Goal: Task Accomplishment & Management: Use online tool/utility

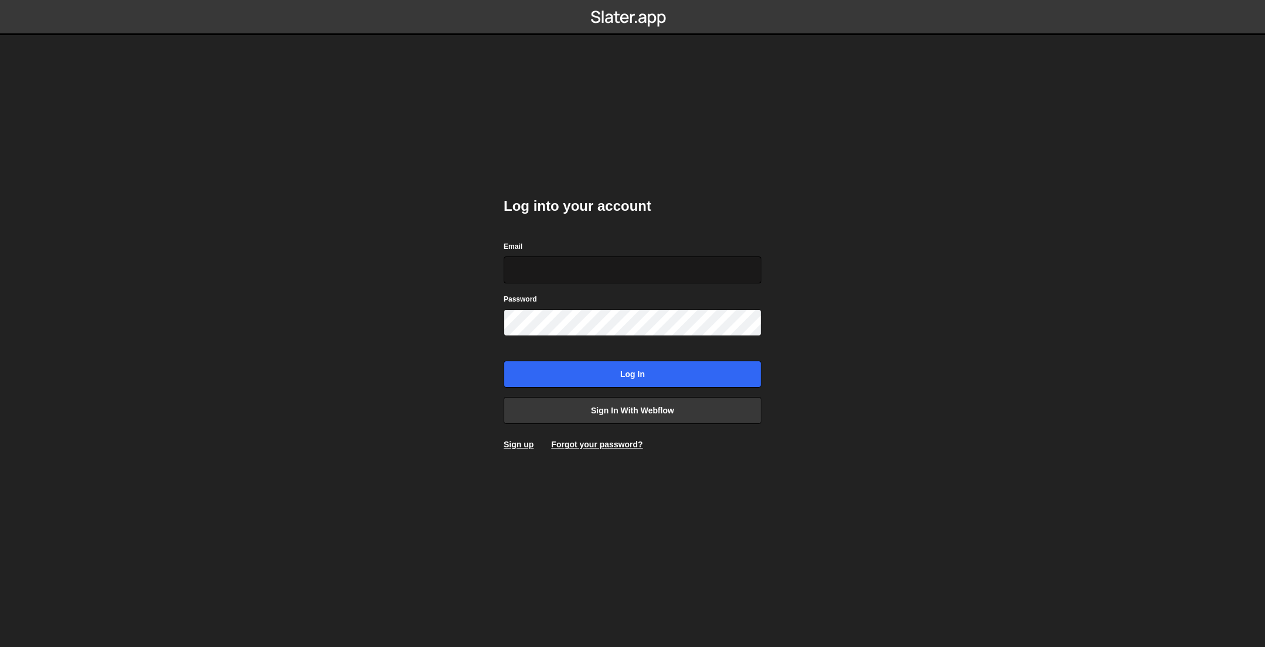
click at [648, 267] on input "Email" at bounding box center [633, 269] width 258 height 27
click at [310, 258] on body "Log into your account Email Password Log in Sign in with Webflow Sign up Forgot…" at bounding box center [632, 323] width 1265 height 647
click at [564, 266] on input "Email" at bounding box center [633, 269] width 258 height 27
click at [635, 414] on link "Sign in with Webflow" at bounding box center [633, 410] width 258 height 27
click at [594, 405] on link "Sign in with Webflow" at bounding box center [633, 410] width 258 height 27
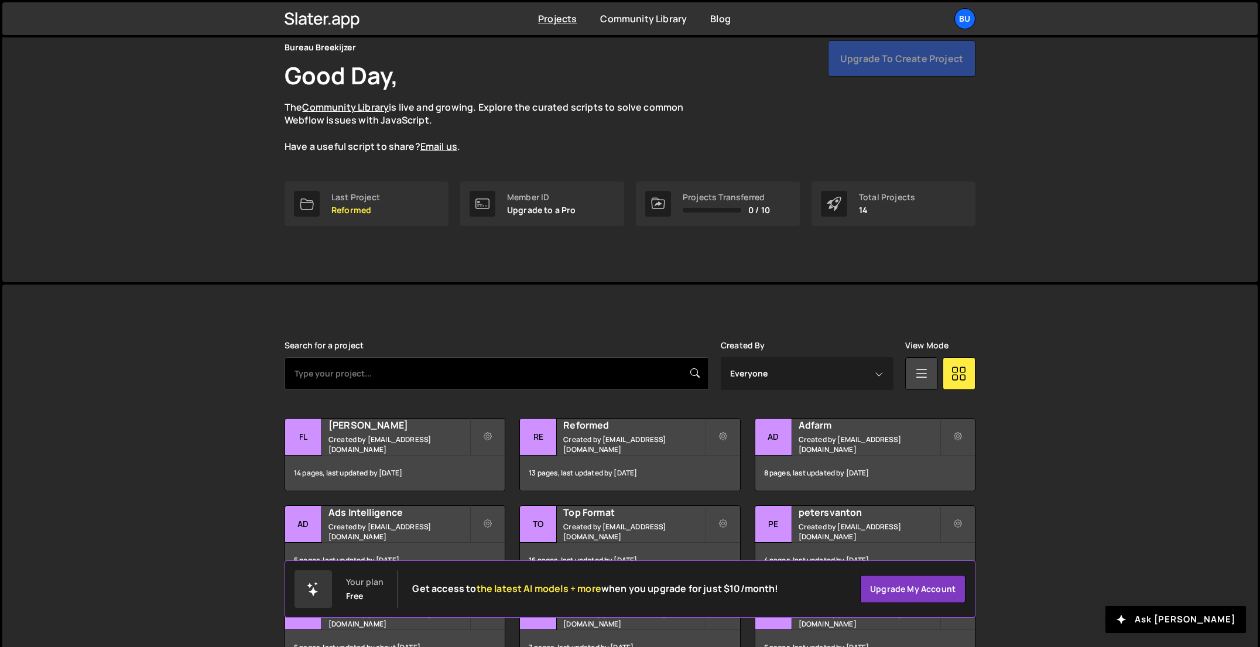
scroll to position [71, 0]
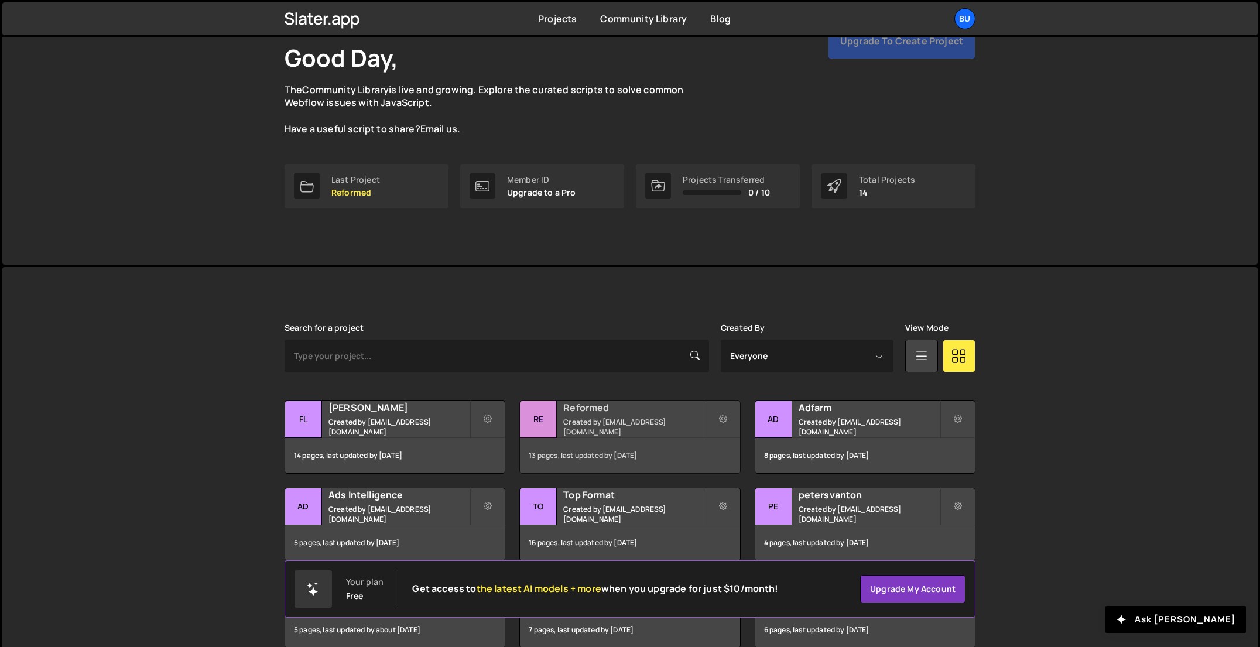
click at [582, 413] on h2 "Reformed" at bounding box center [633, 407] width 141 height 13
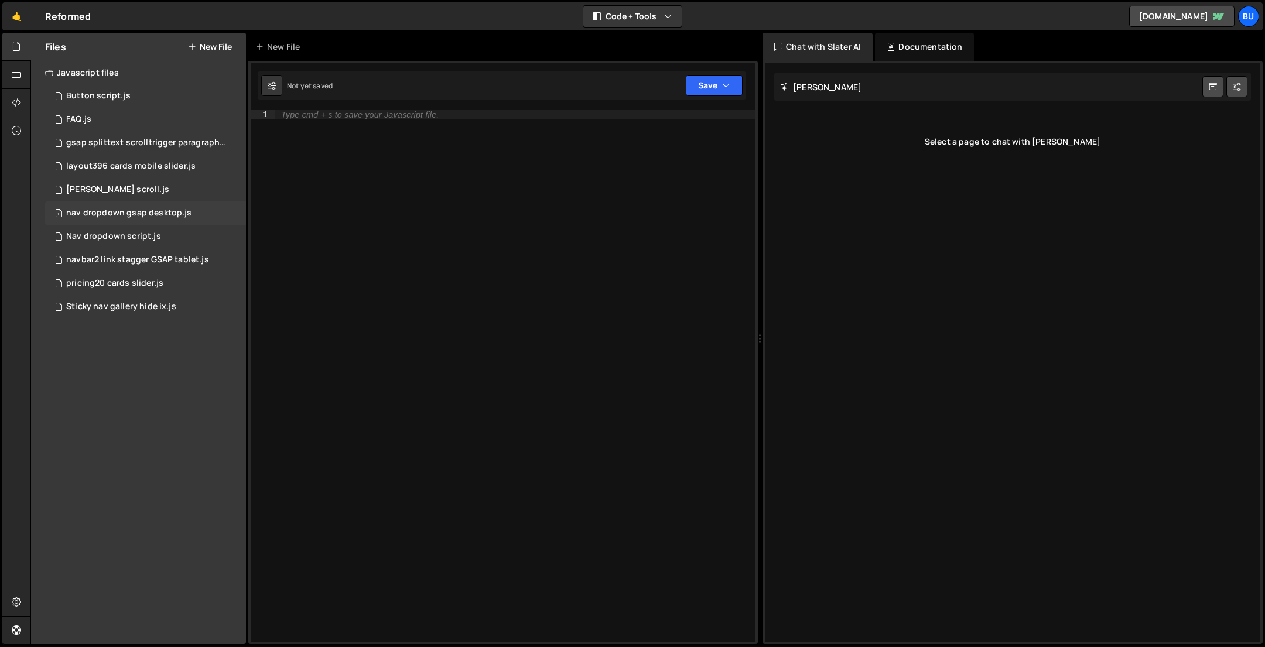
click at [136, 215] on div "nav dropdown gsap desktop.js" at bounding box center [128, 213] width 125 height 11
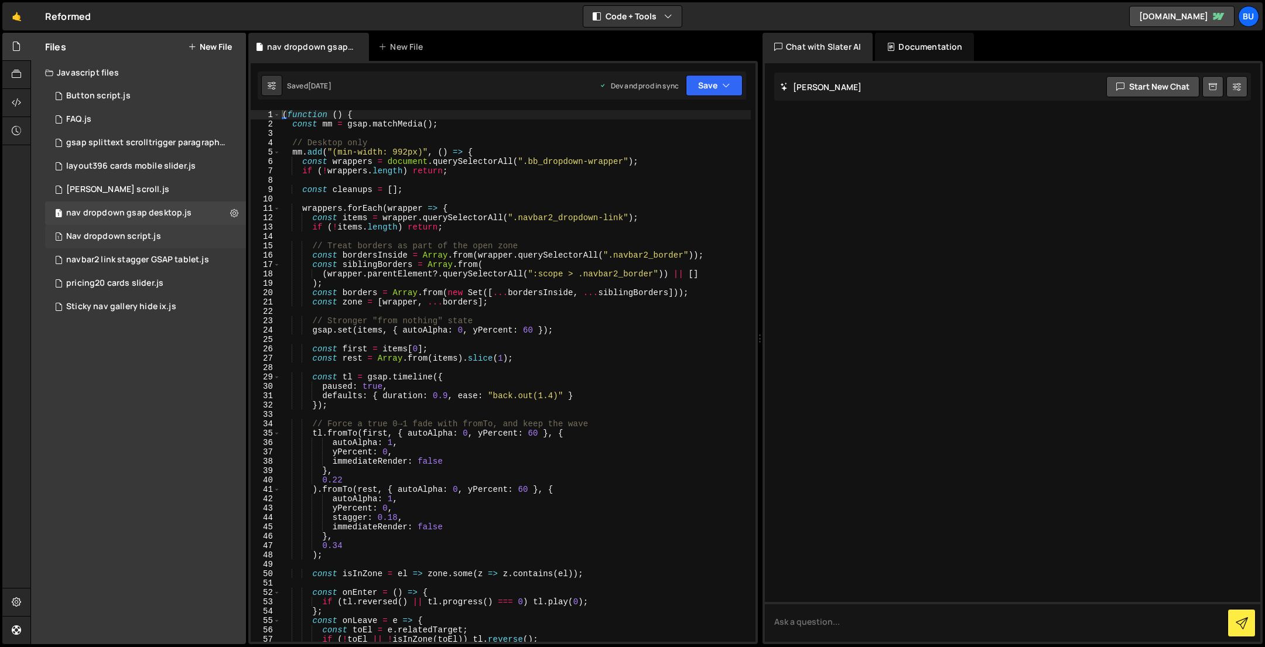
click at [143, 241] on div "Nav dropdown script.js" at bounding box center [113, 236] width 95 height 11
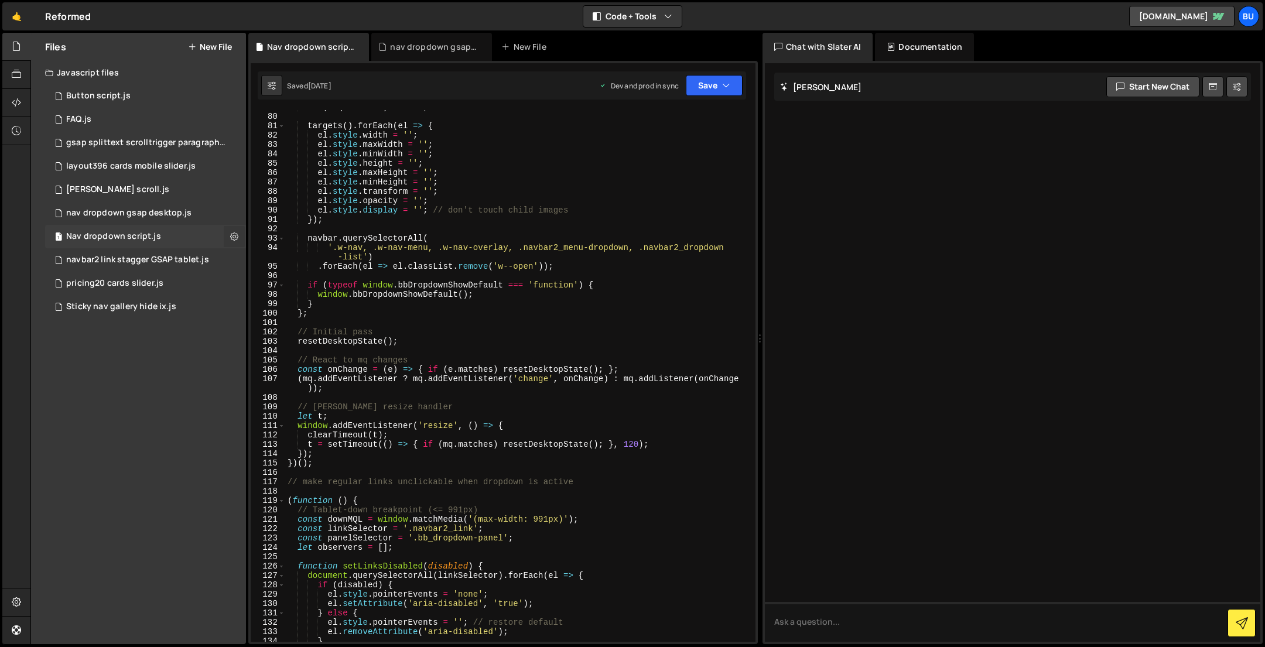
scroll to position [725, 0]
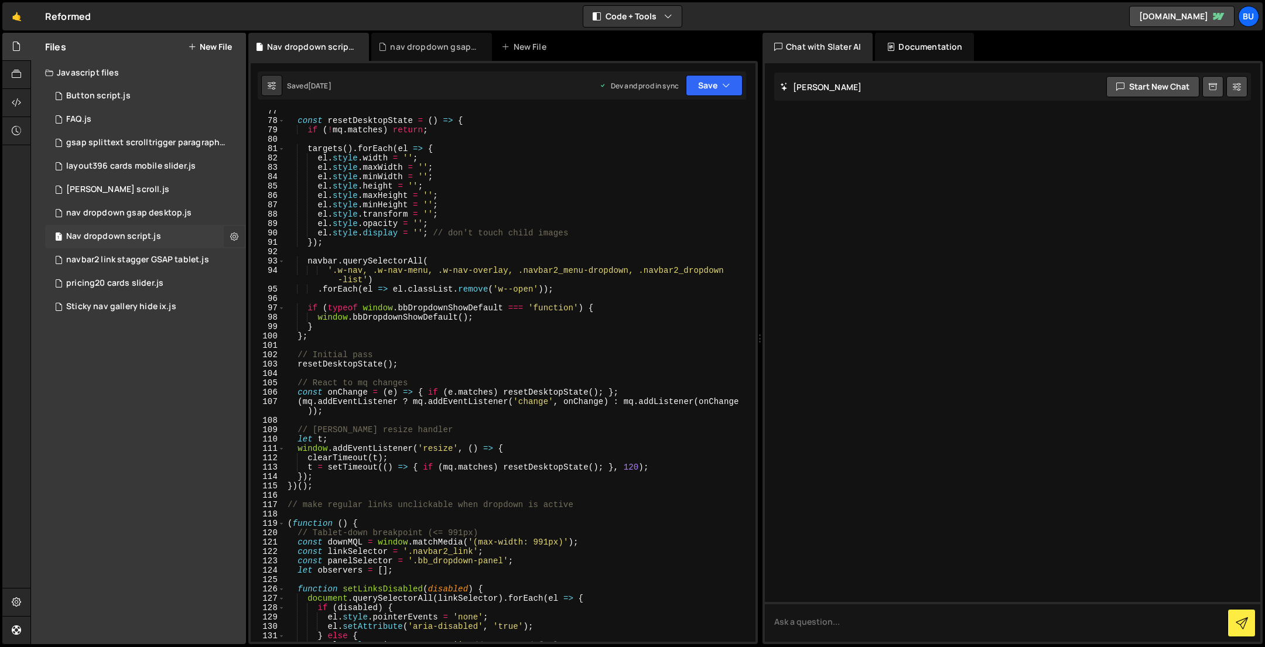
click at [238, 233] on button at bounding box center [234, 236] width 21 height 21
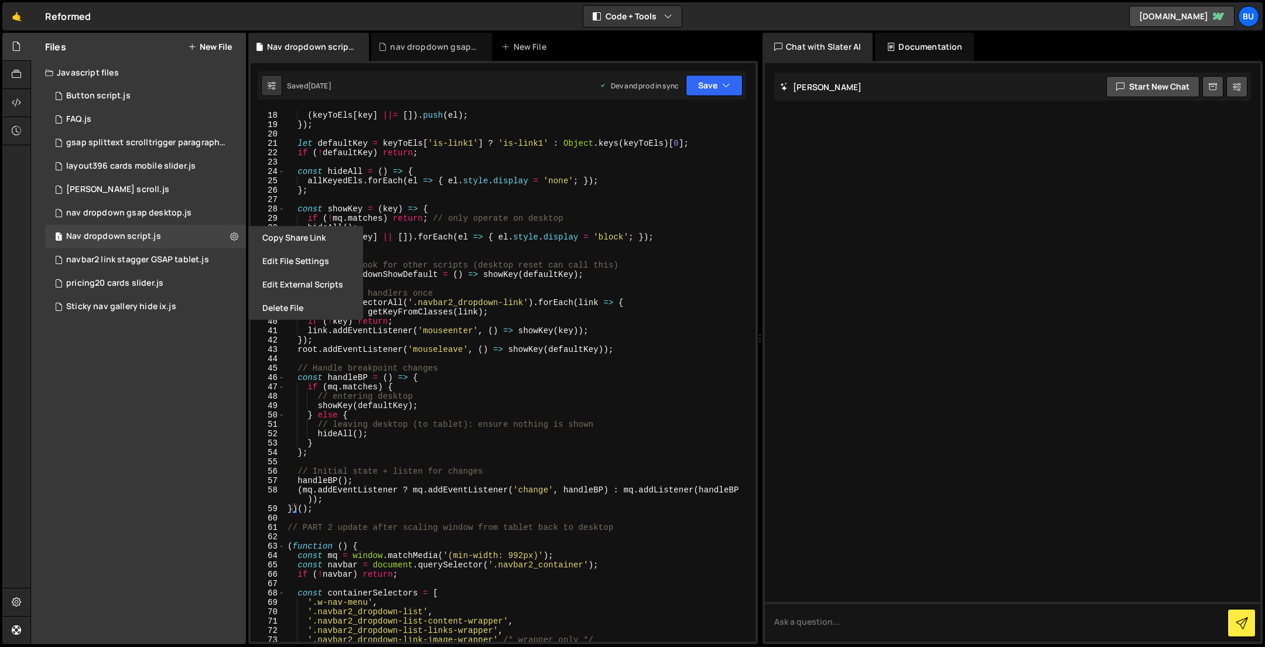
scroll to position [0, 0]
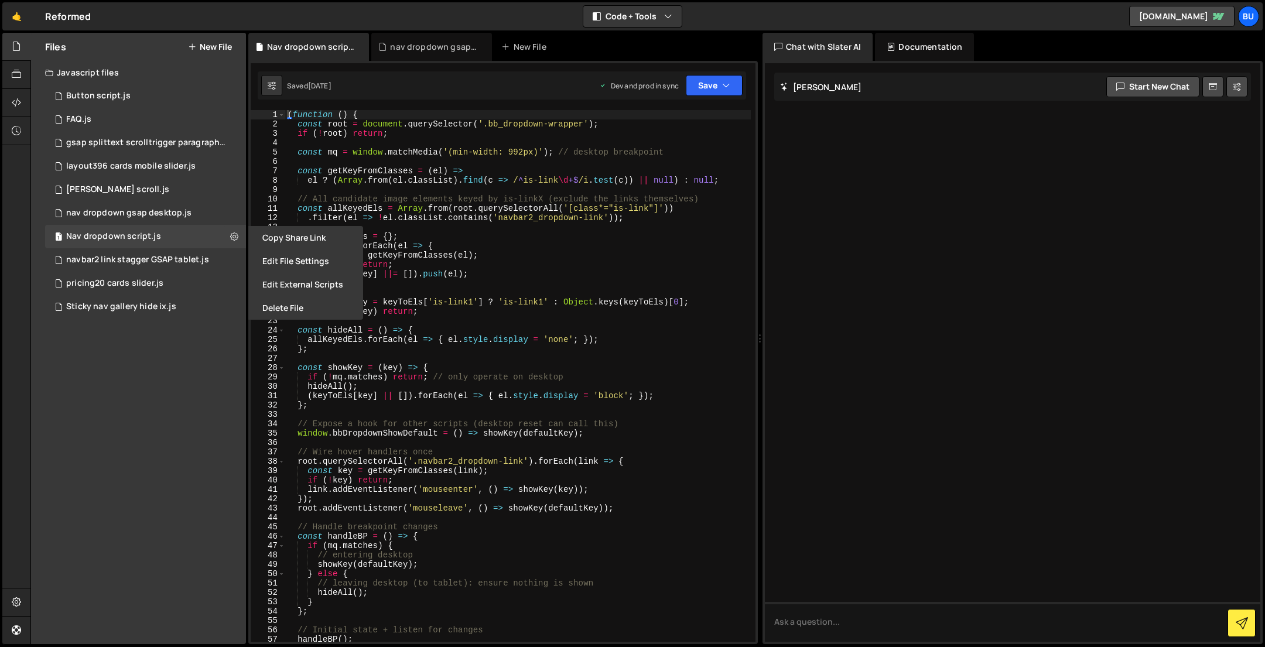
click at [289, 113] on div "( function ( ) { const root = document . querySelector ( '.bb_dropdown-wrapper'…" at bounding box center [517, 390] width 465 height 560
type textarea "(function () {"
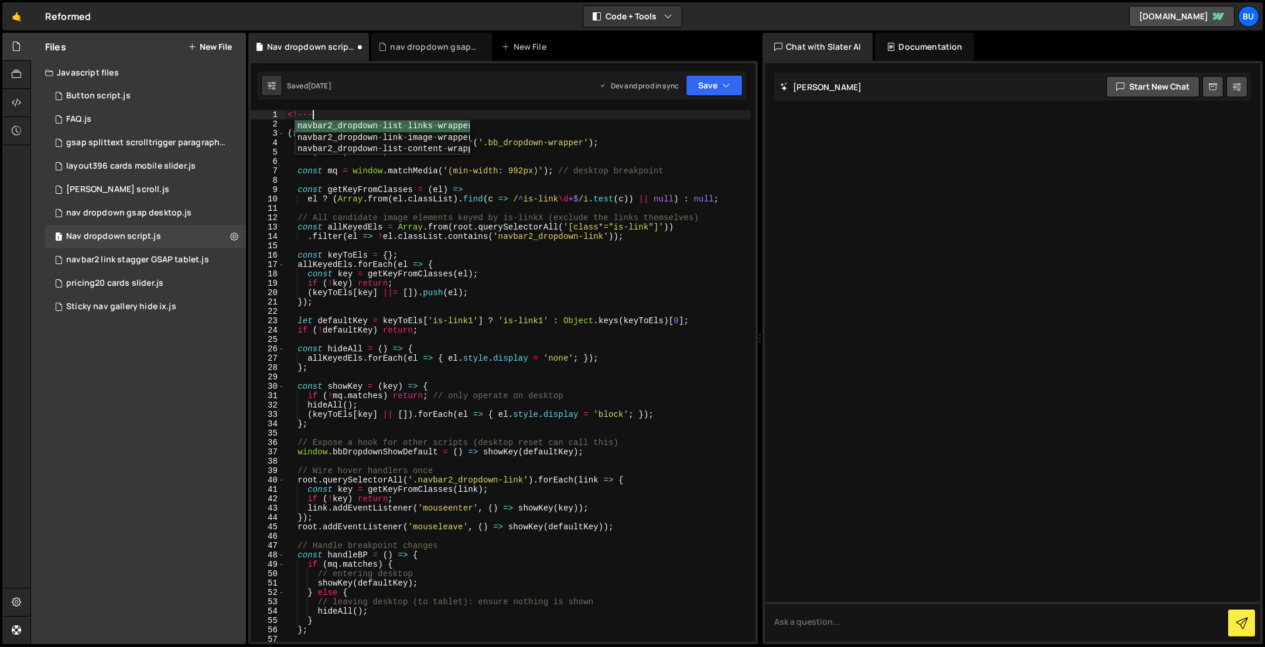
scroll to position [0, 1]
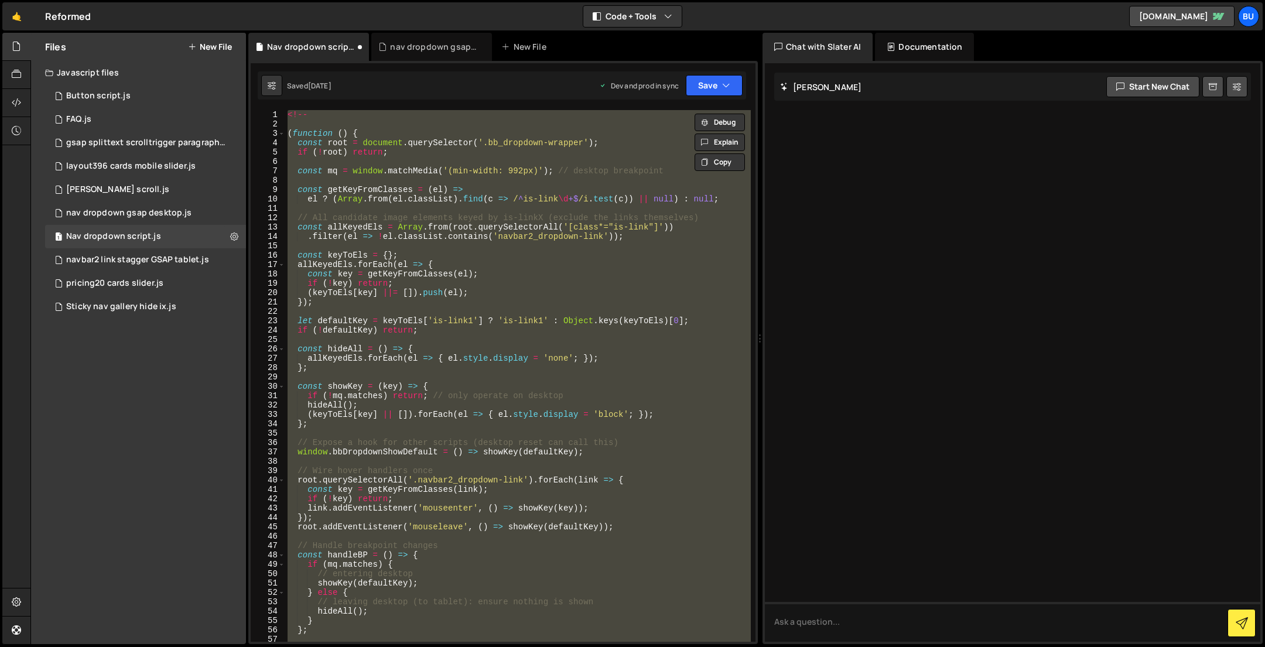
click at [399, 115] on div "<!-- ( function ( ) { const root = document . querySelector ( '.bb_dropdown-wra…" at bounding box center [517, 376] width 465 height 532
type textarea "<!--"
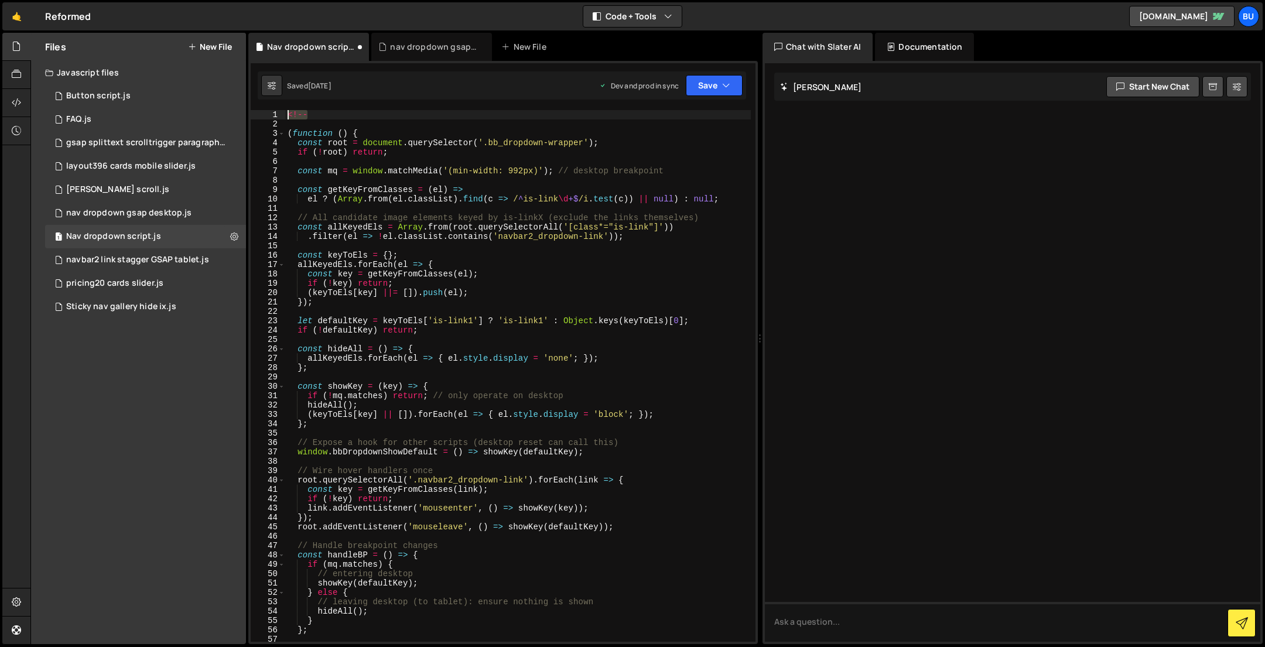
drag, startPoint x: 326, startPoint y: 115, endPoint x: 252, endPoint y: 109, distance: 73.5
click at [252, 108] on div "1 Type cmd + s to save your Javascript file. הההההההההההההההההההההההההההההההההה…" at bounding box center [502, 352] width 509 height 583
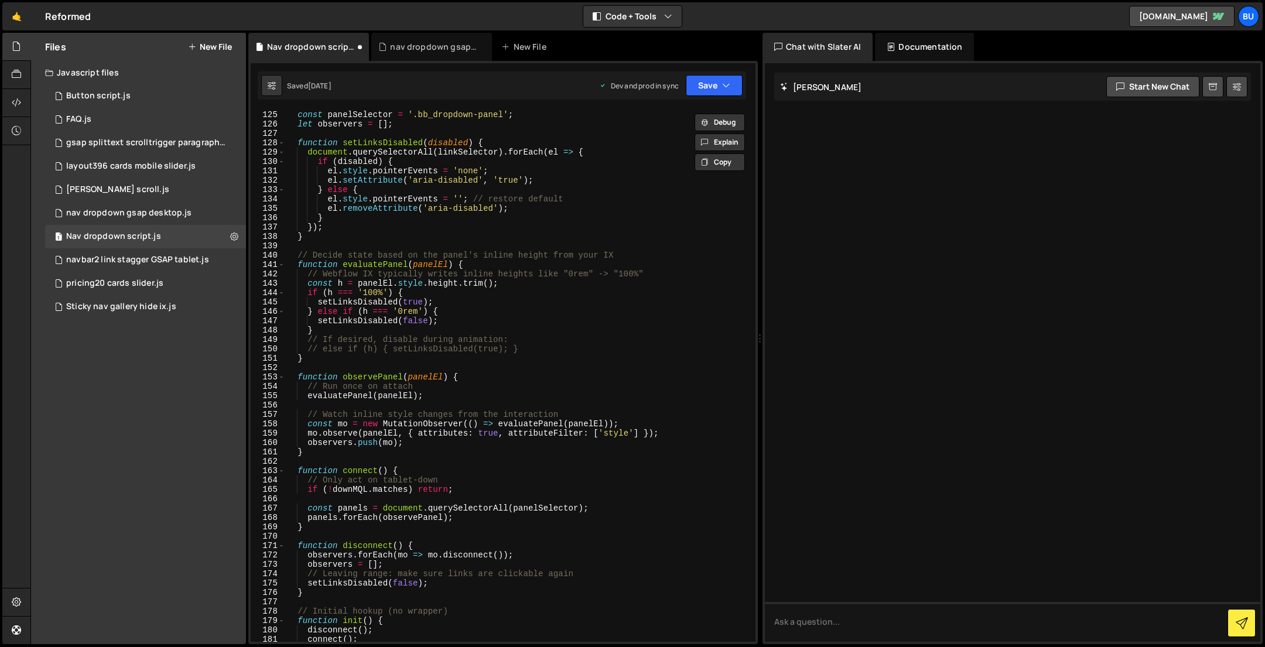
scroll to position [1631, 0]
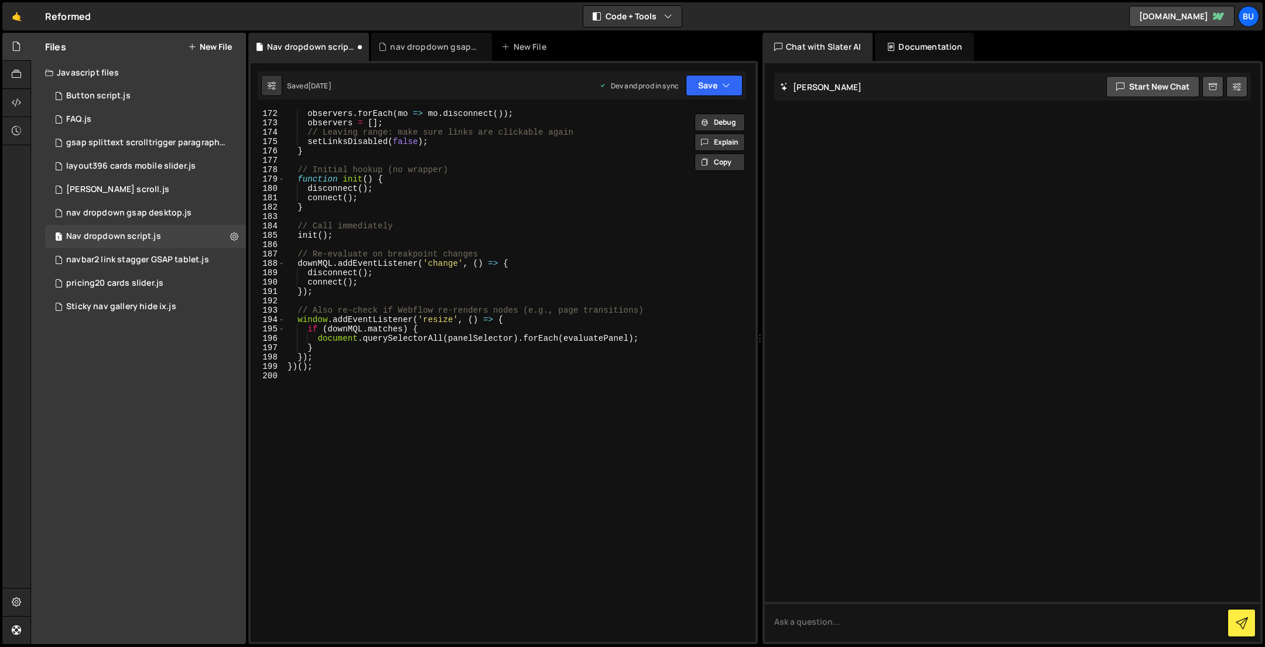
click at [295, 380] on div "observers . forEach ( mo => mo . disconnect ( )) ; observers = [ ] ; // Leaving…" at bounding box center [517, 384] width 465 height 550
paste textarea "<!--"
drag, startPoint x: 297, startPoint y: 378, endPoint x: 277, endPoint y: 379, distance: 20.5
click at [276, 379] on div "<!-- 172 173 174 175 176 177 178 179 180 181 182 183 184 185 186 187 188 189 19…" at bounding box center [503, 376] width 505 height 532
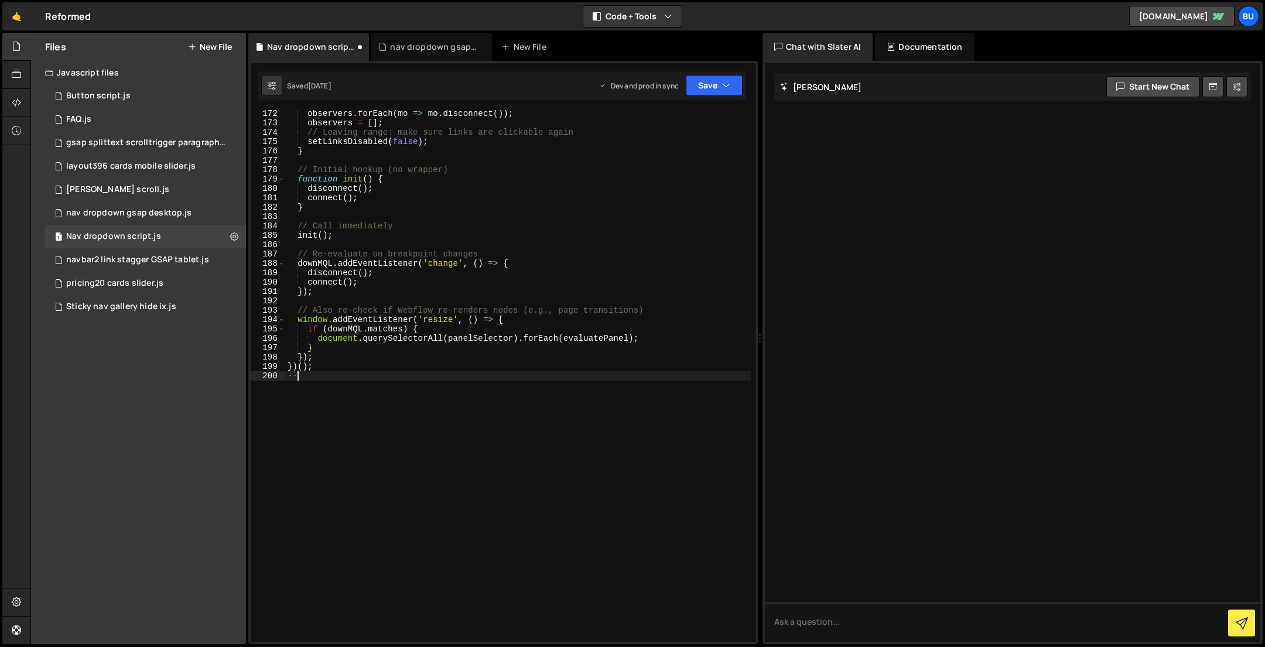
click at [318, 376] on div "observers . forEach ( mo => mo . disconnect ( )) ; observers = [ ] ; // Leaving…" at bounding box center [517, 384] width 465 height 550
type textarea "--!"
drag, startPoint x: 309, startPoint y: 374, endPoint x: 248, endPoint y: 372, distance: 60.9
click at [237, 375] on div "Files New File Javascript files 1 Button script.js 0 1 FAQ.js 0 1 gsap splittex…" at bounding box center [647, 339] width 1234 height 612
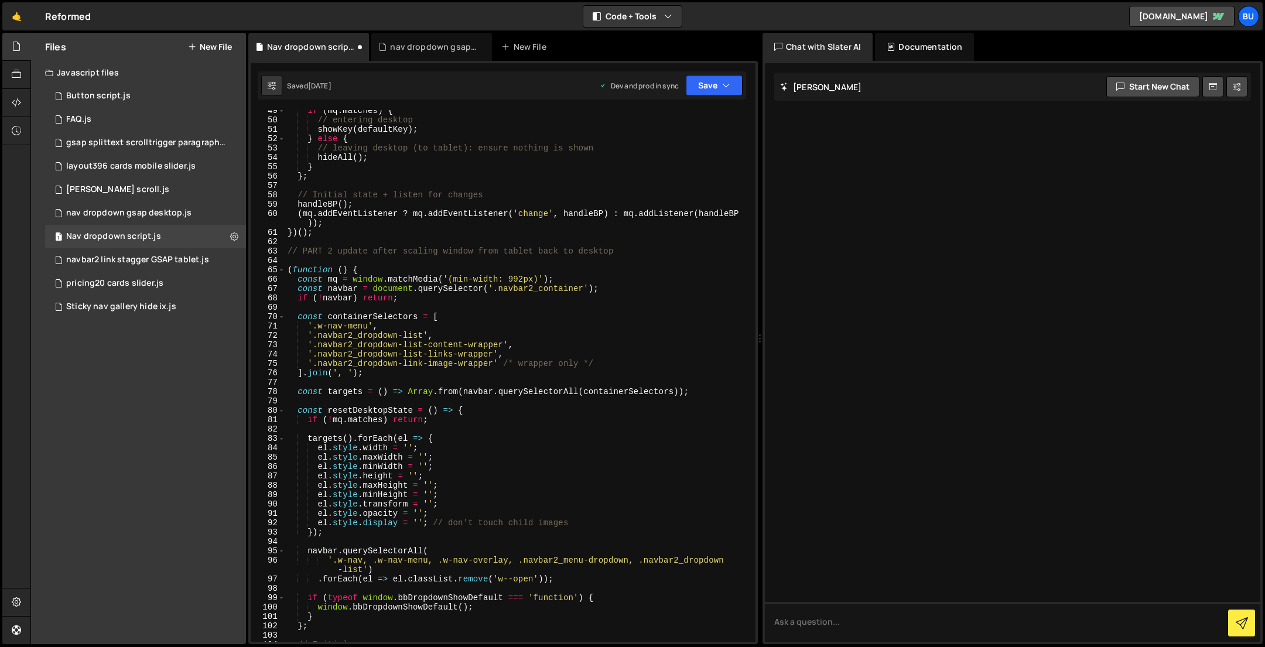
scroll to position [0, 0]
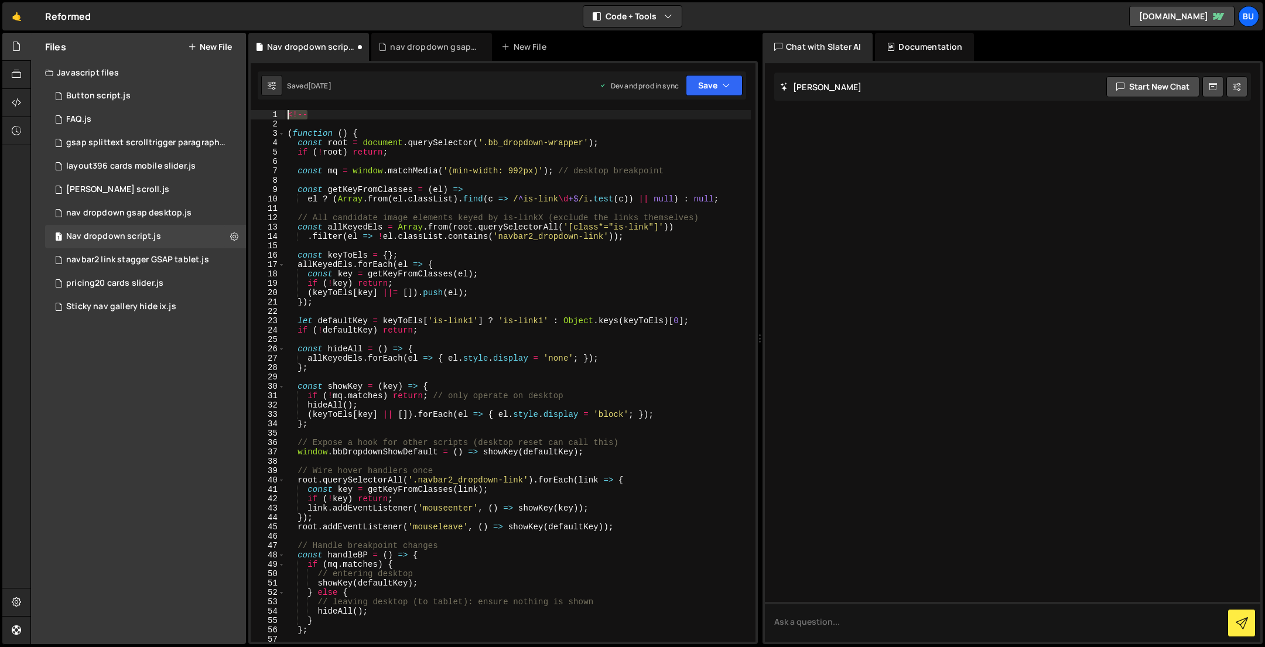
drag, startPoint x: 297, startPoint y: 113, endPoint x: 259, endPoint y: 111, distance: 37.5
click at [259, 111] on div "1 2 3 4 5 6 7 8 9 10 11 12 13 14 15 16 17 18 19 20 21 22 23 24 25 26 27 28 29 3…" at bounding box center [503, 376] width 505 height 532
type textarea "/"
type textarea "/*"
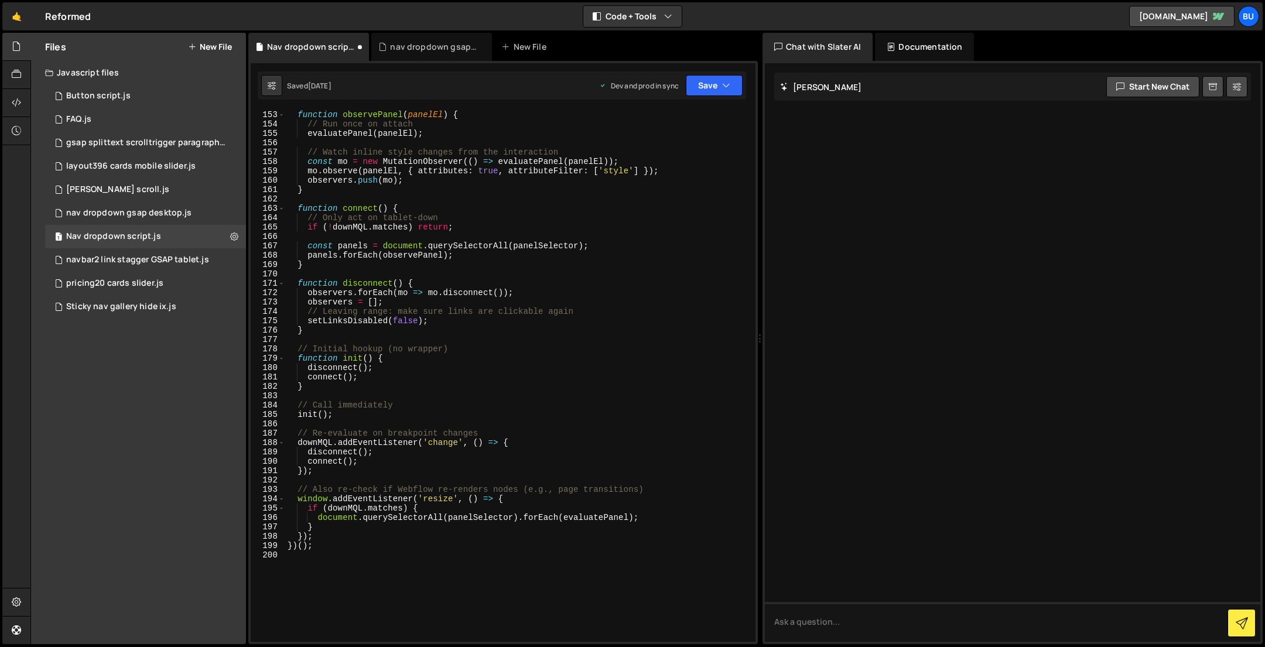
scroll to position [1631, 0]
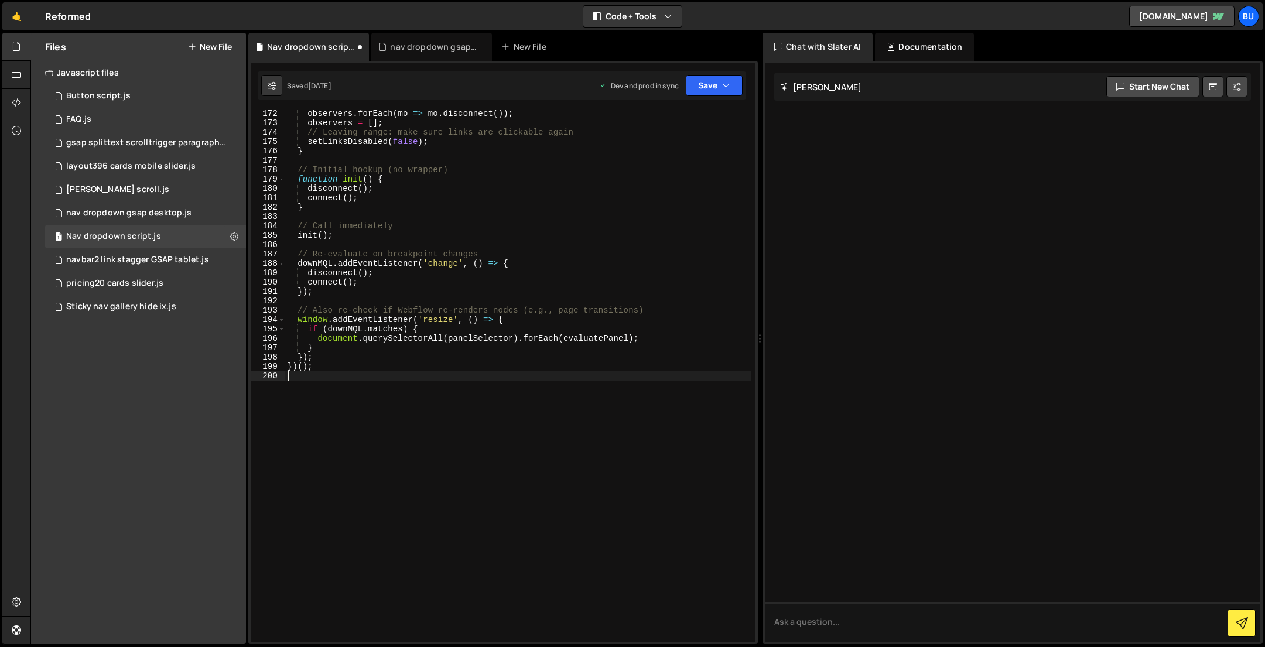
click at [290, 376] on div "observers . forEach ( mo => mo . disconnect ( )) ; observers = [ ] ; // Leaving…" at bounding box center [517, 384] width 465 height 550
drag, startPoint x: 292, startPoint y: 378, endPoint x: 282, endPoint y: 378, distance: 10.5
click at [281, 378] on div "*/ 172 173 174 175 176 177 178 179 180 181 182 183 184 185 186 187 188 189 190 …" at bounding box center [503, 376] width 505 height 532
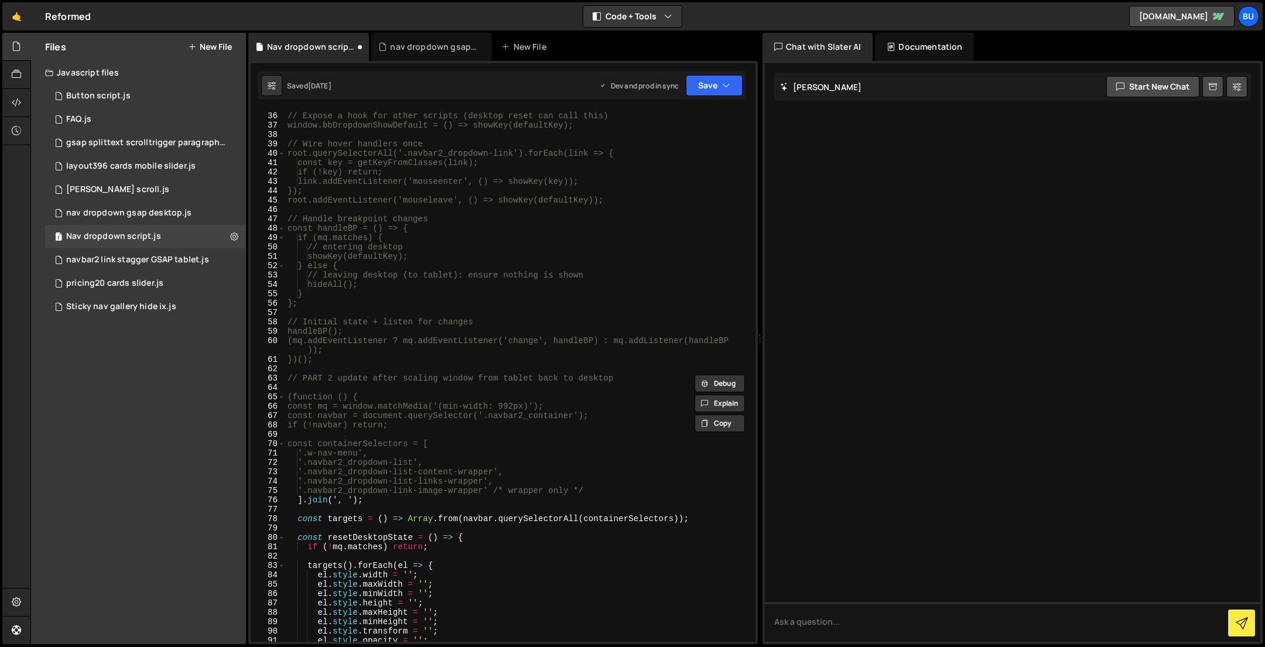
scroll to position [353, 0]
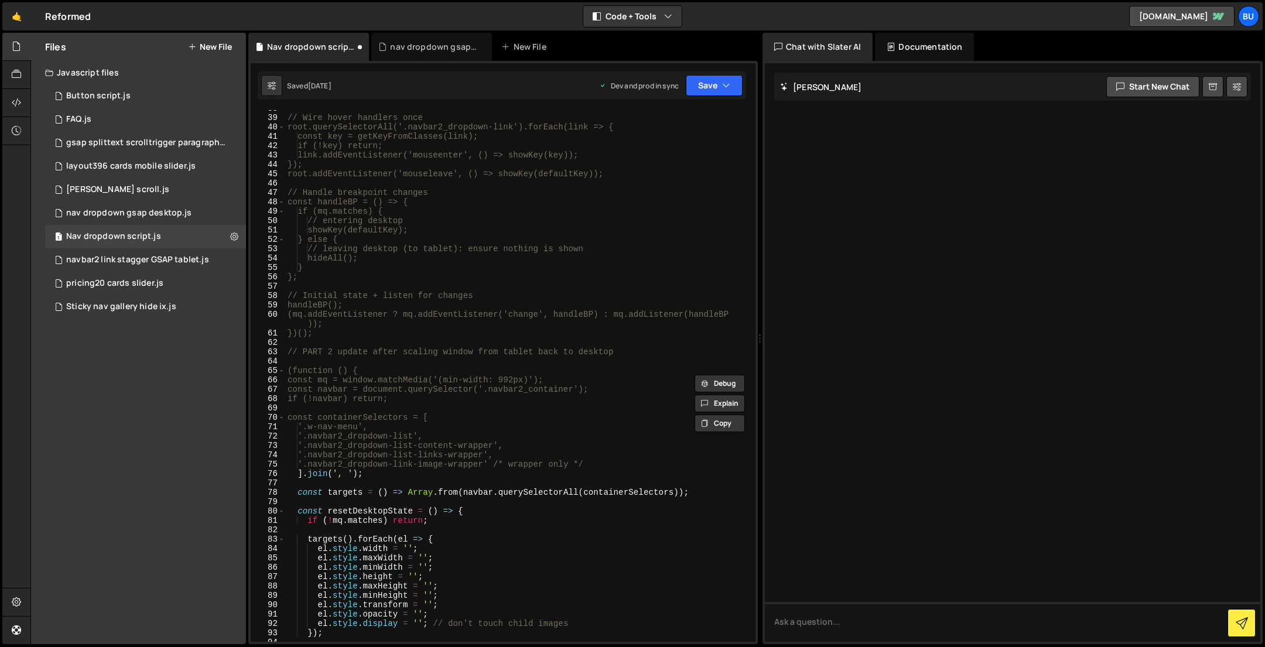
click at [597, 463] on div "// Wire hover handlers once root.querySelectorAll('.navbar2_dropdown-link').for…" at bounding box center [517, 379] width 465 height 550
type textarea "'.navbar2_dropdown-link-image-wrapper'"
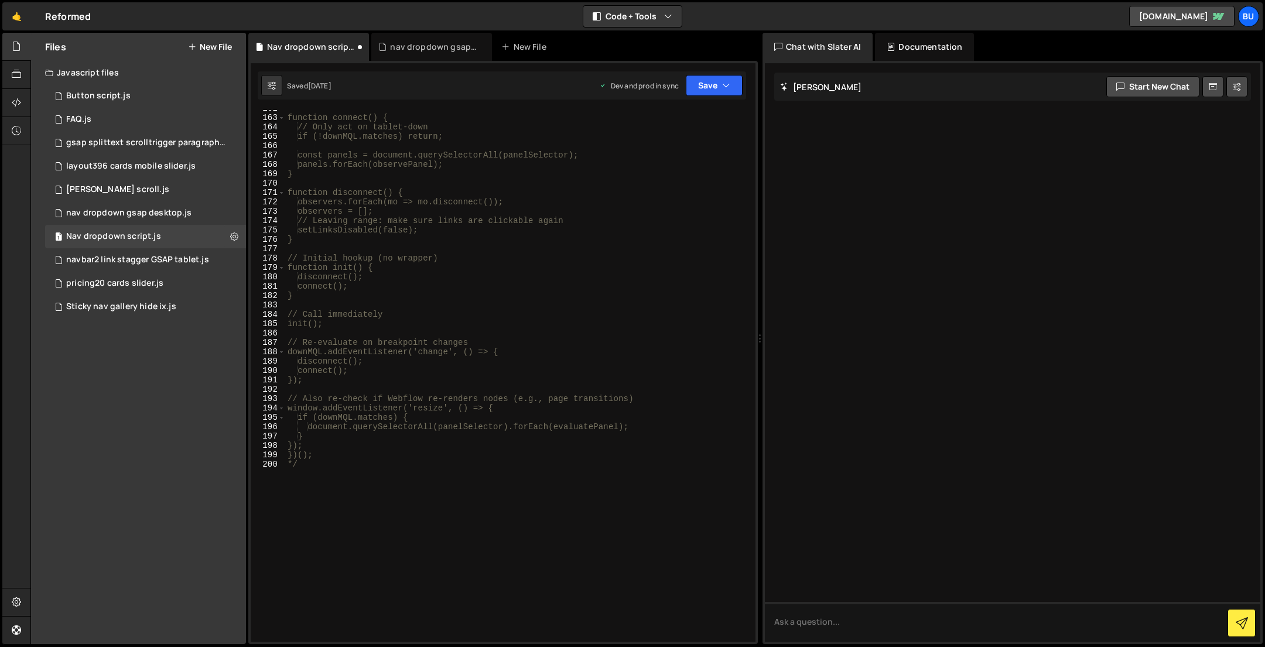
scroll to position [1631, 0]
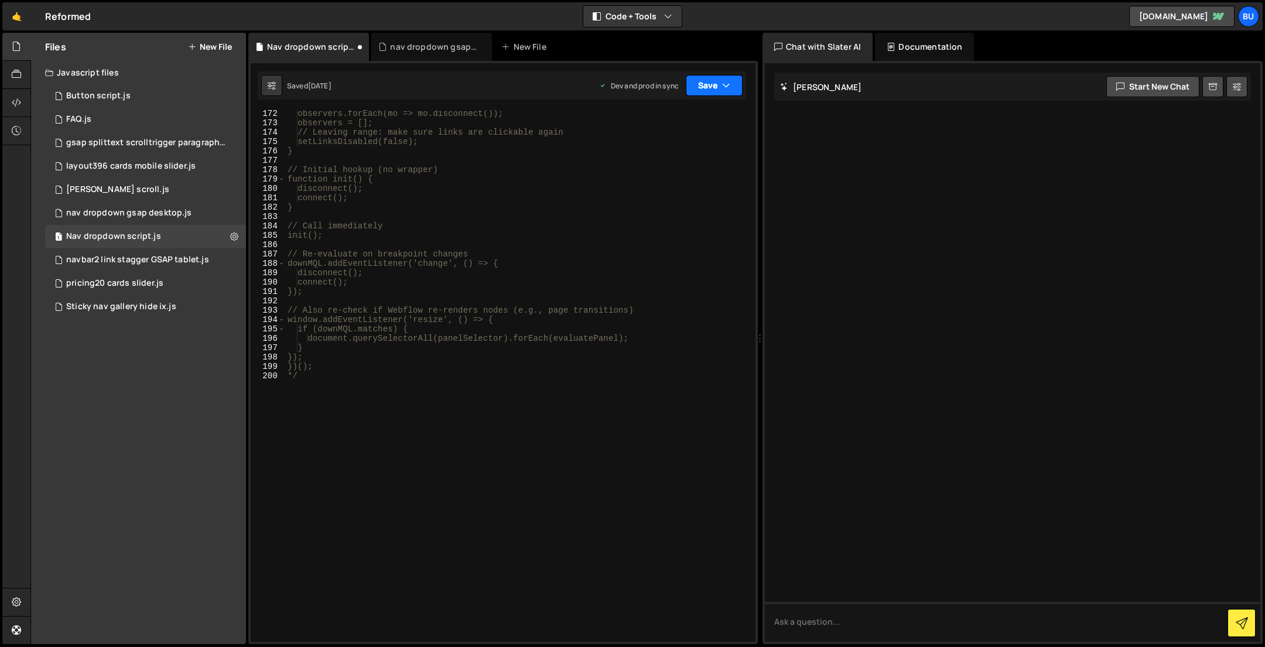
click at [706, 88] on button "Save" at bounding box center [714, 85] width 57 height 21
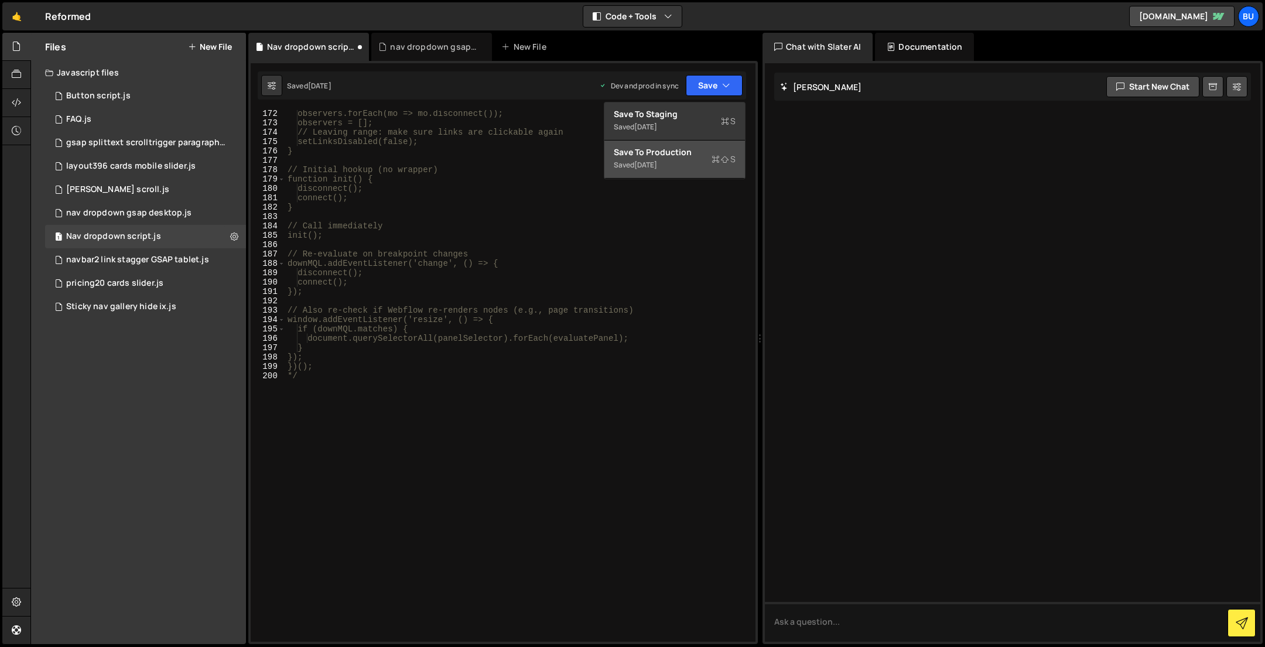
click at [657, 160] on div "1 week ago" at bounding box center [645, 165] width 23 height 10
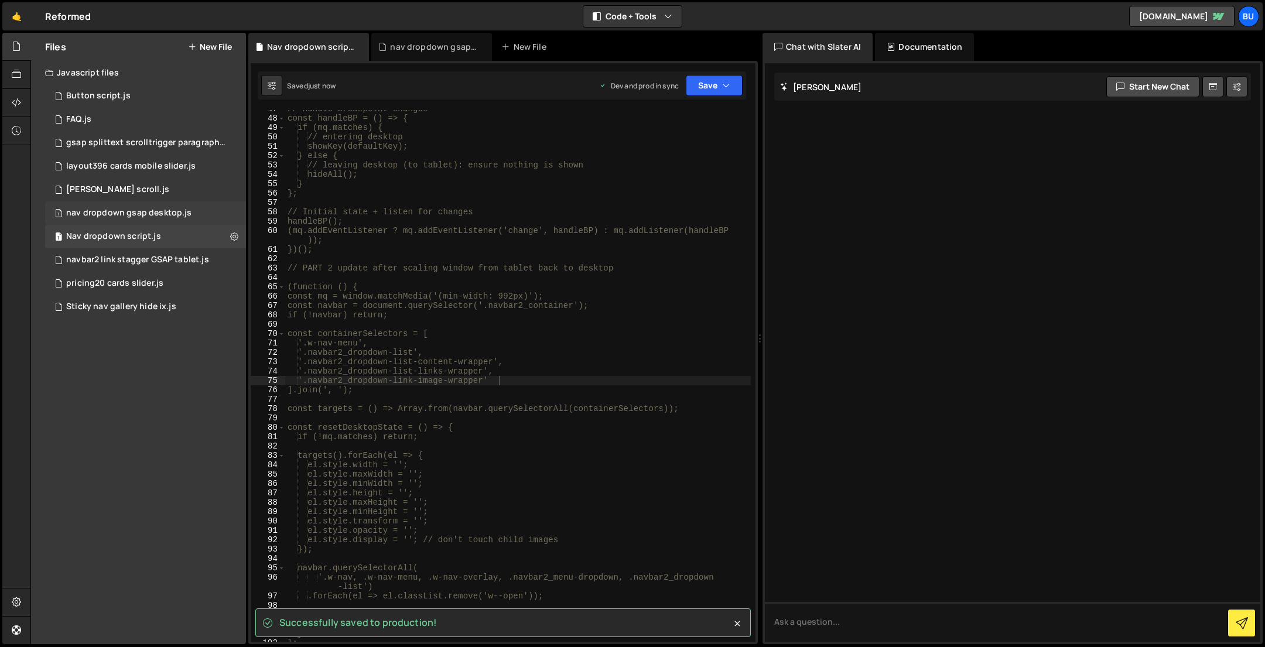
click at [173, 213] on div "nav dropdown gsap desktop.js" at bounding box center [128, 213] width 125 height 11
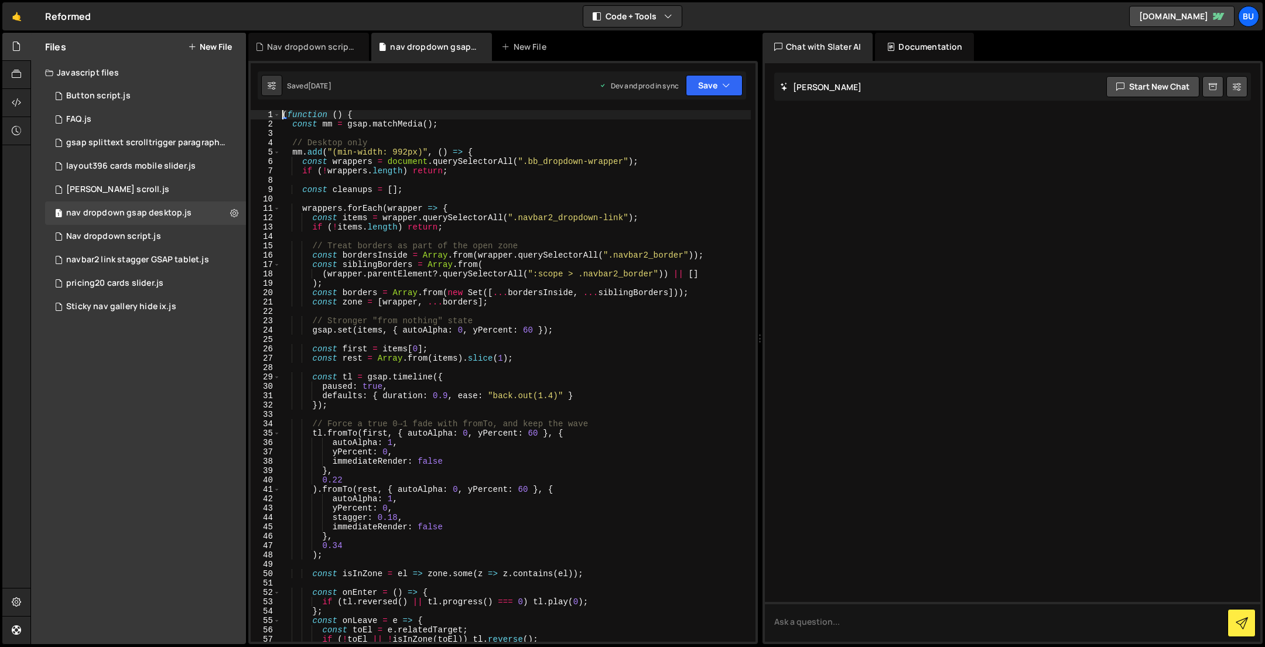
click at [285, 115] on div "( function ( ) { const mm = gsap . matchMedia ( ) ; // Desktop only mm . add ( …" at bounding box center [515, 385] width 471 height 550
drag, startPoint x: 292, startPoint y: 115, endPoint x: 262, endPoint y: 112, distance: 29.4
click at [263, 112] on div "*/ (function () { 1 2 3 4 5 6 7 8 9 10 11 12 13 14 15 16 17 18 19 20 21 22 23 2…" at bounding box center [503, 376] width 505 height 532
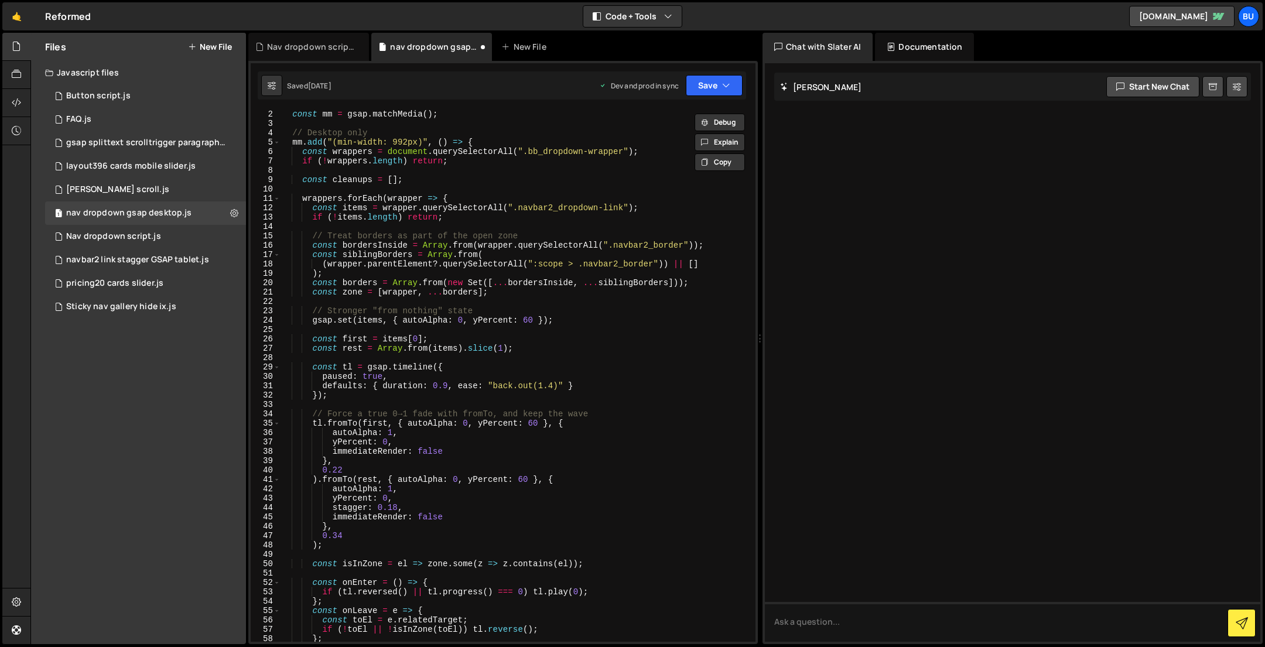
scroll to position [0, 0]
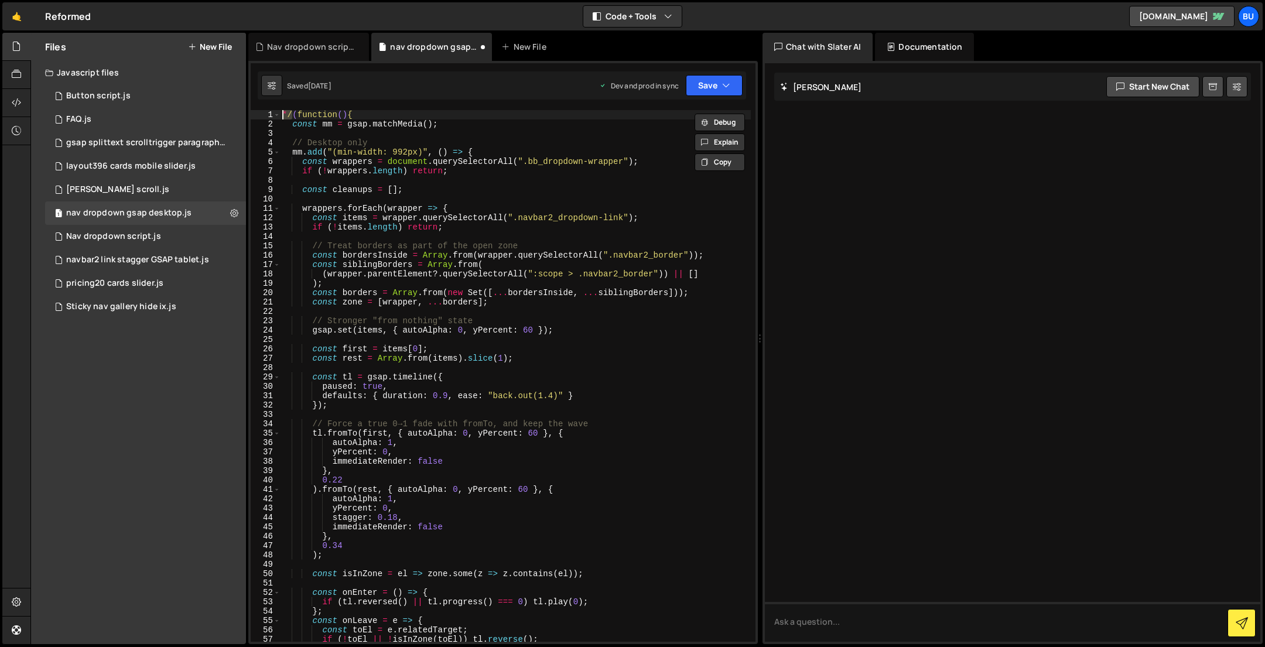
drag, startPoint x: 286, startPoint y: 114, endPoint x: 299, endPoint y: 117, distance: 12.6
click at [286, 114] on div "* / ( function () { const mm = gsap . matchMedia ( ) ; // Desktop only mm . add…" at bounding box center [515, 376] width 471 height 532
type textarea "/* (function () {"
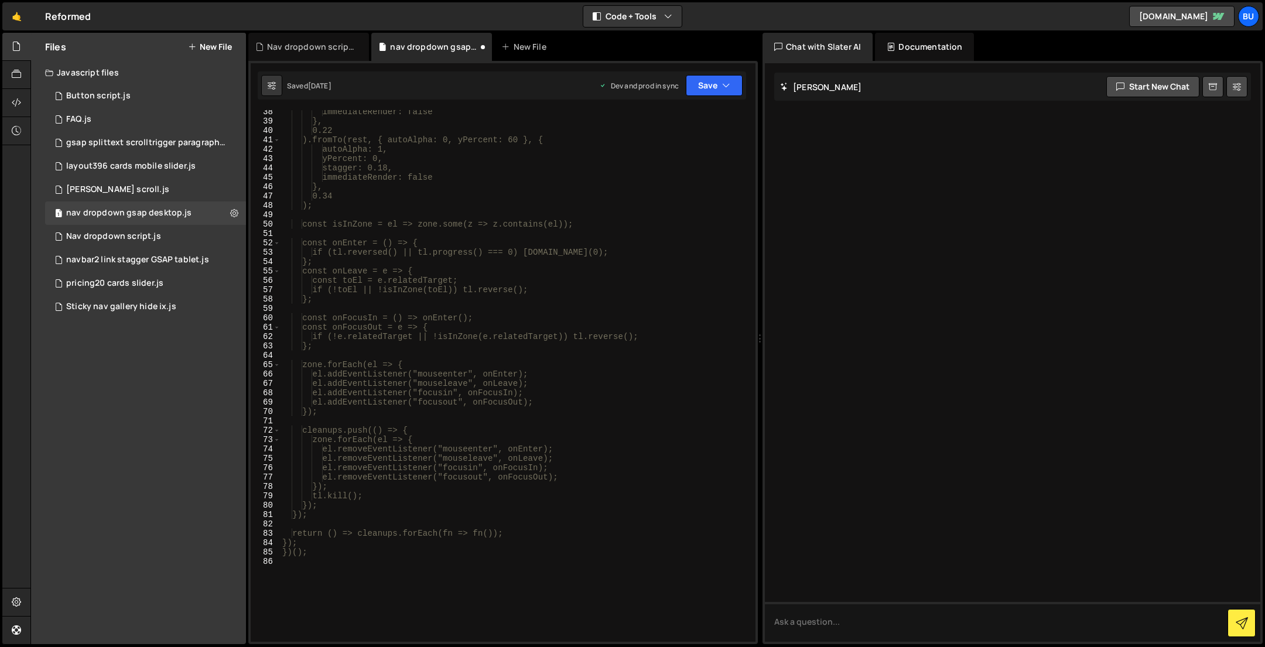
scroll to position [535, 0]
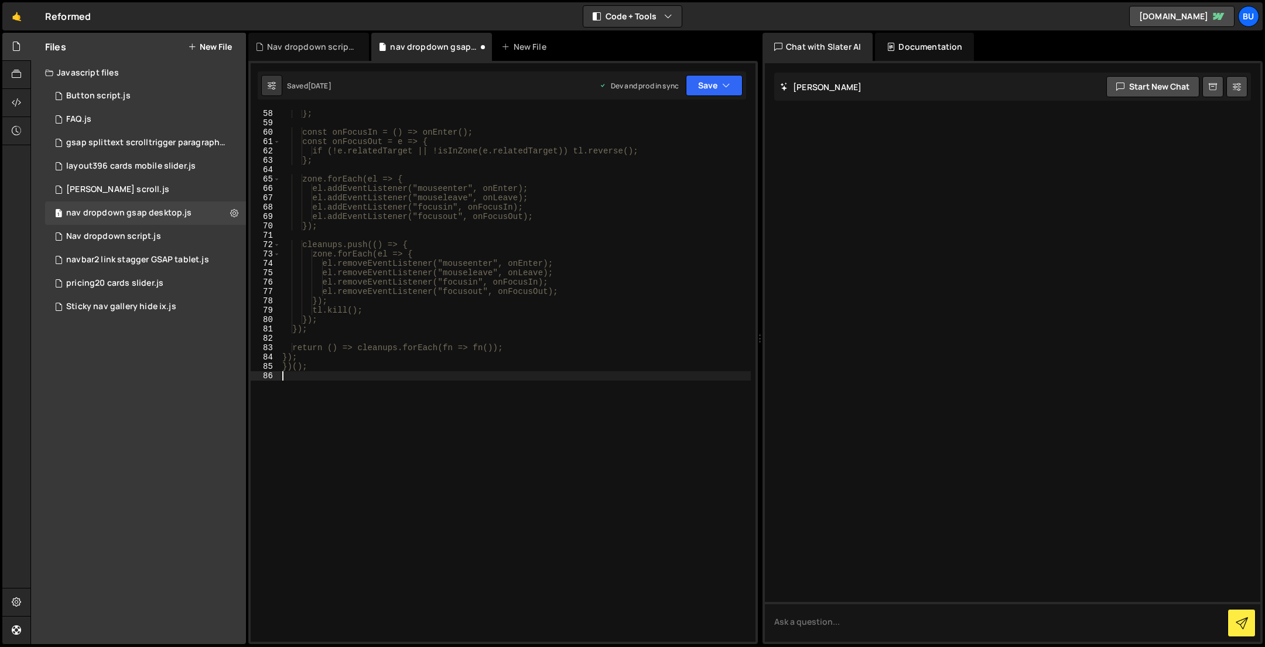
click at [290, 378] on div "}; const onFocusIn = () => onEnter(); const onFocusOut = e => { if (!e.relatedT…" at bounding box center [515, 384] width 471 height 550
paste textarea "*/"
type textarea "*/"
click at [710, 89] on button "Save" at bounding box center [714, 85] width 57 height 21
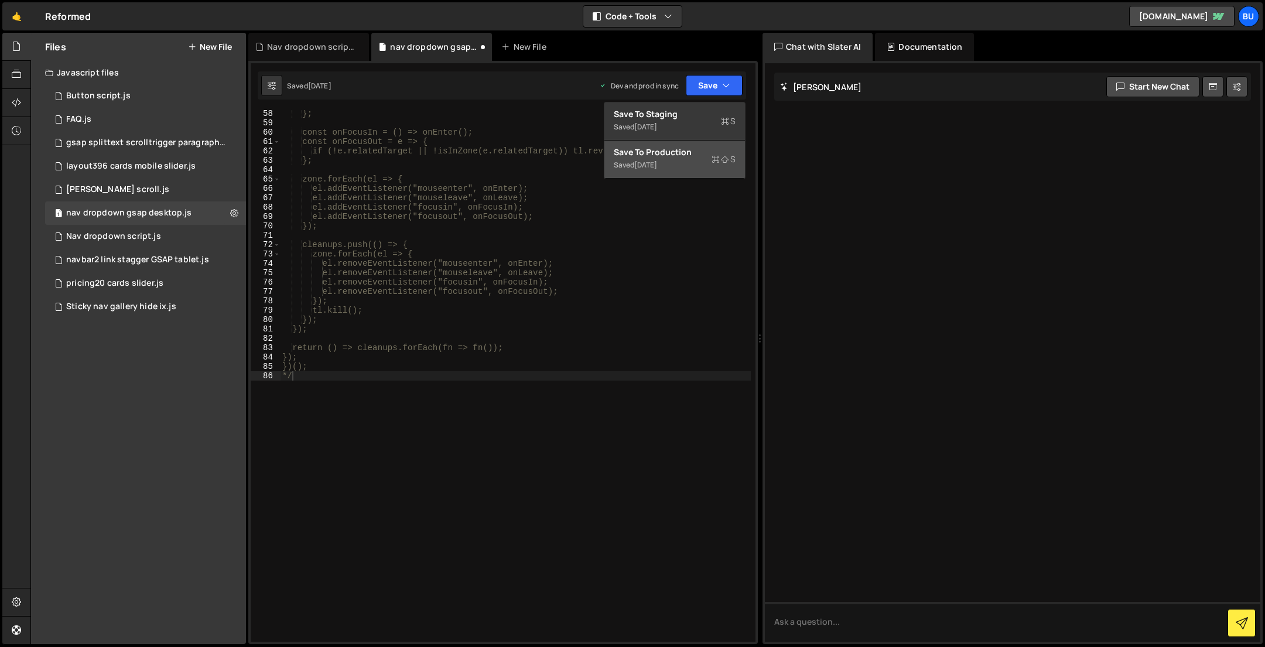
click at [664, 155] on div "Save to Production S" at bounding box center [675, 152] width 122 height 12
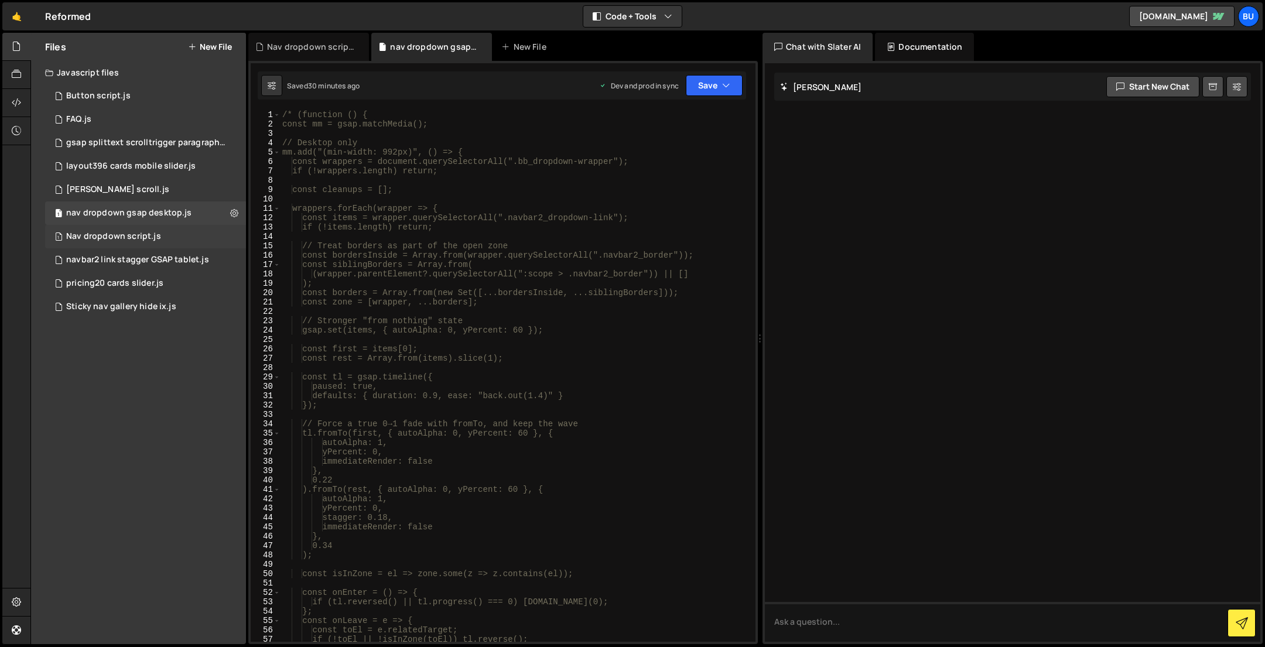
click at [131, 237] on div "Nav dropdown script.js" at bounding box center [113, 236] width 95 height 11
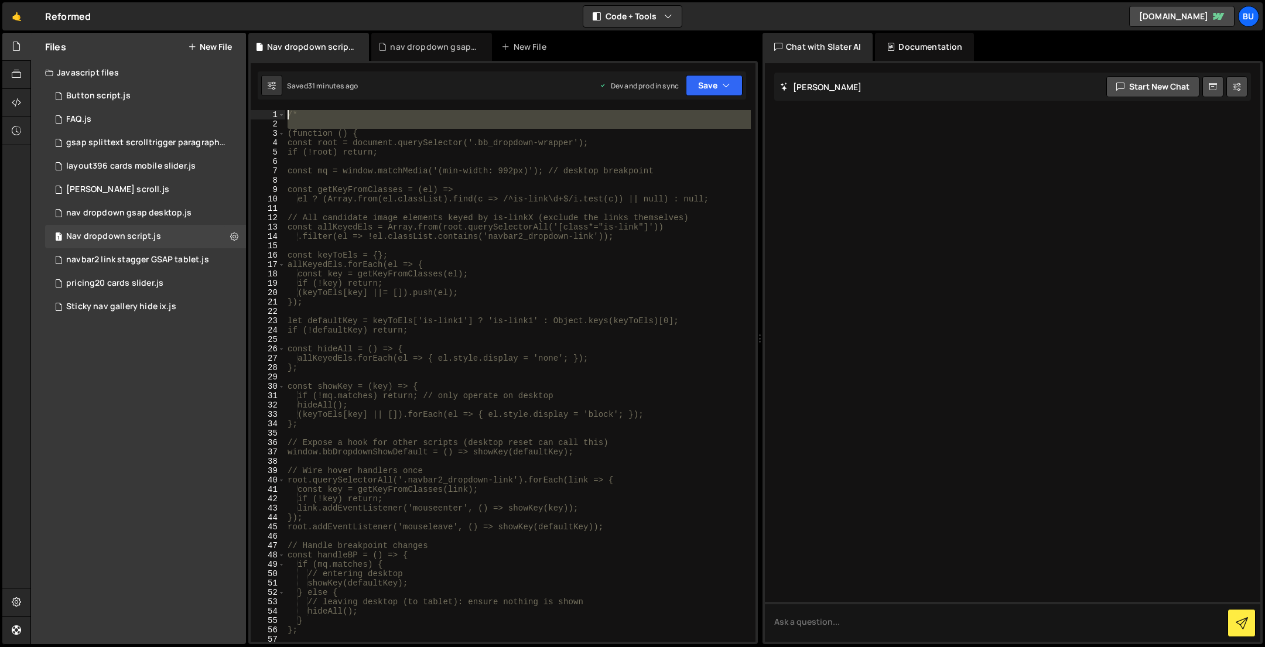
drag, startPoint x: 289, startPoint y: 133, endPoint x: 285, endPoint y: 105, distance: 28.4
click at [285, 105] on div "1 Type cmd + s to save your Javascript file. הההההההההההההההההההההההההההההההההה…" at bounding box center [502, 352] width 509 height 583
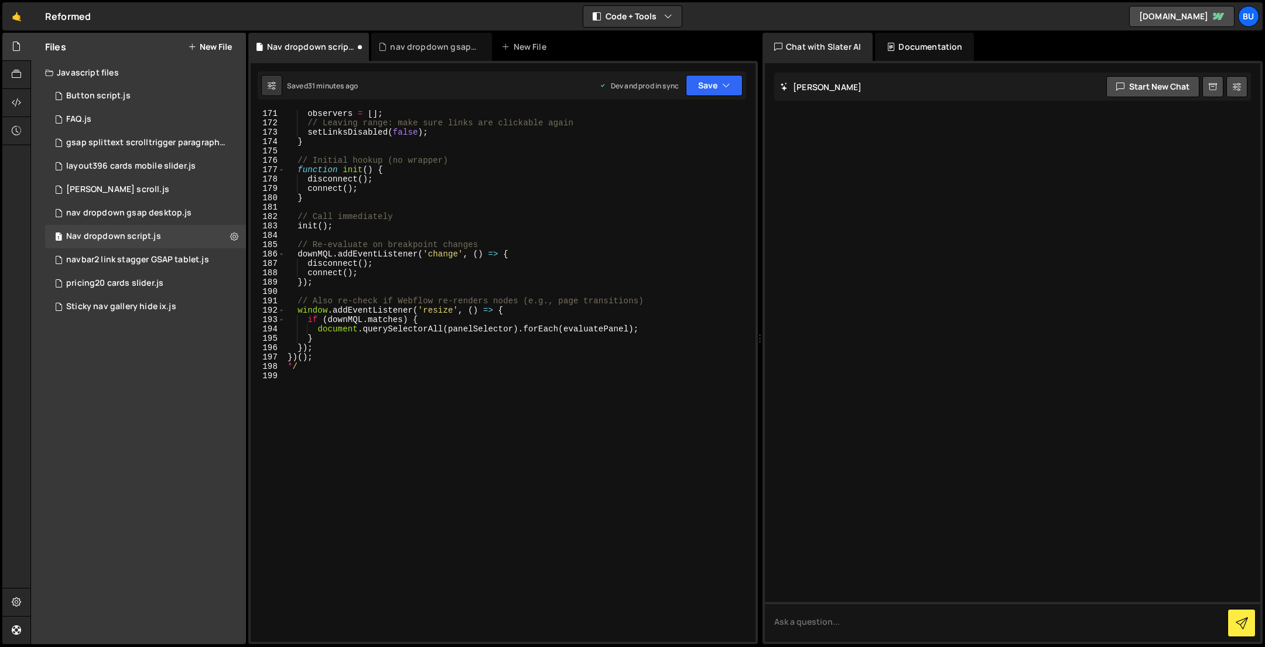
scroll to position [1622, 0]
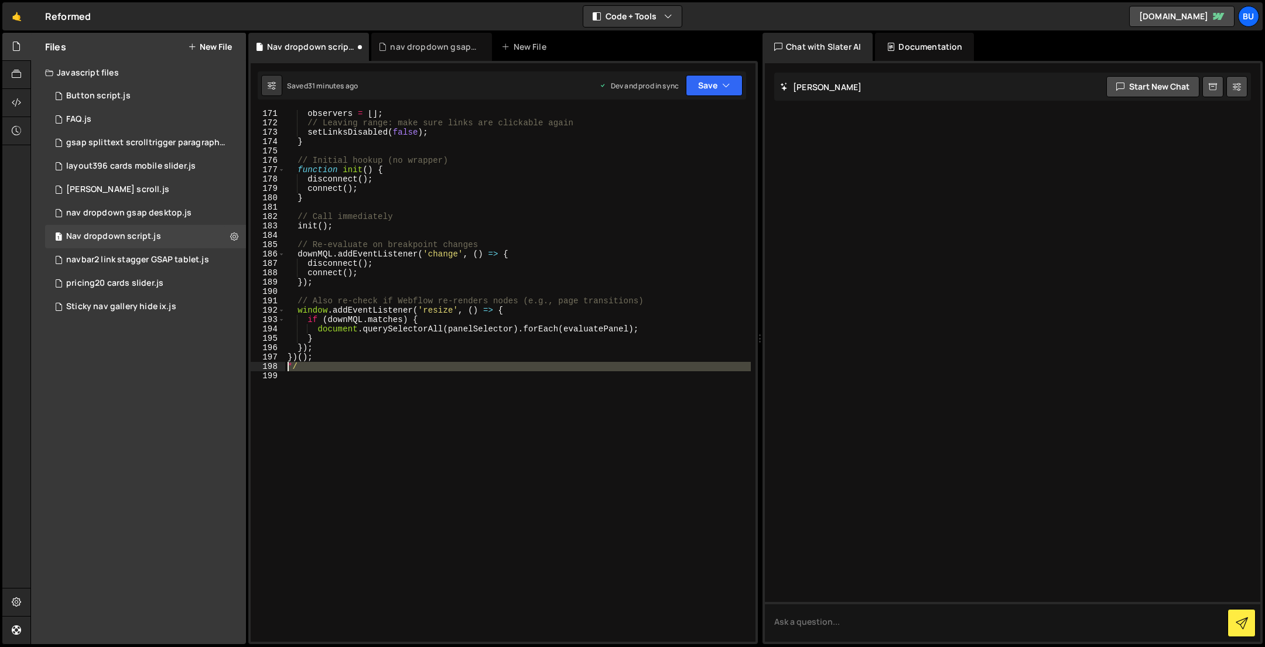
drag, startPoint x: 318, startPoint y: 371, endPoint x: 269, endPoint y: 370, distance: 49.2
click at [269, 370] on div "(function () { 171 172 173 174 175 176 177 178 179 180 181 182 183 184 185 186 …" at bounding box center [503, 376] width 505 height 532
type textarea "*/"
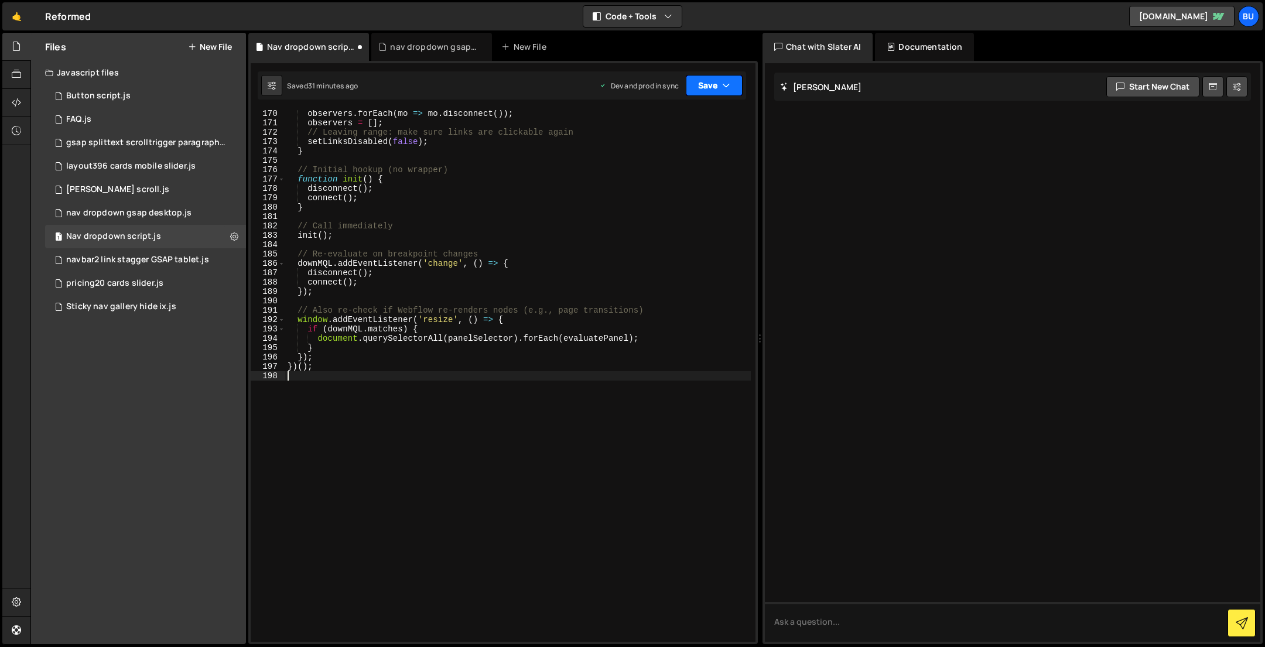
type textarea "})();"
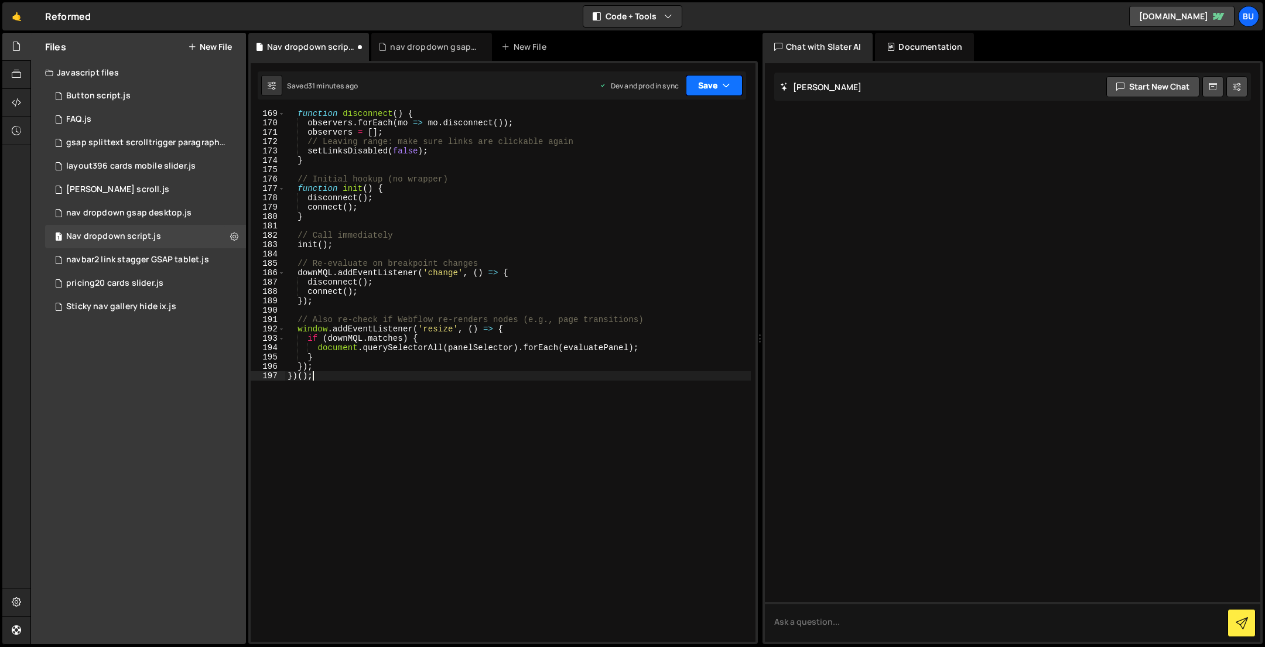
click at [709, 84] on button "Save" at bounding box center [714, 85] width 57 height 21
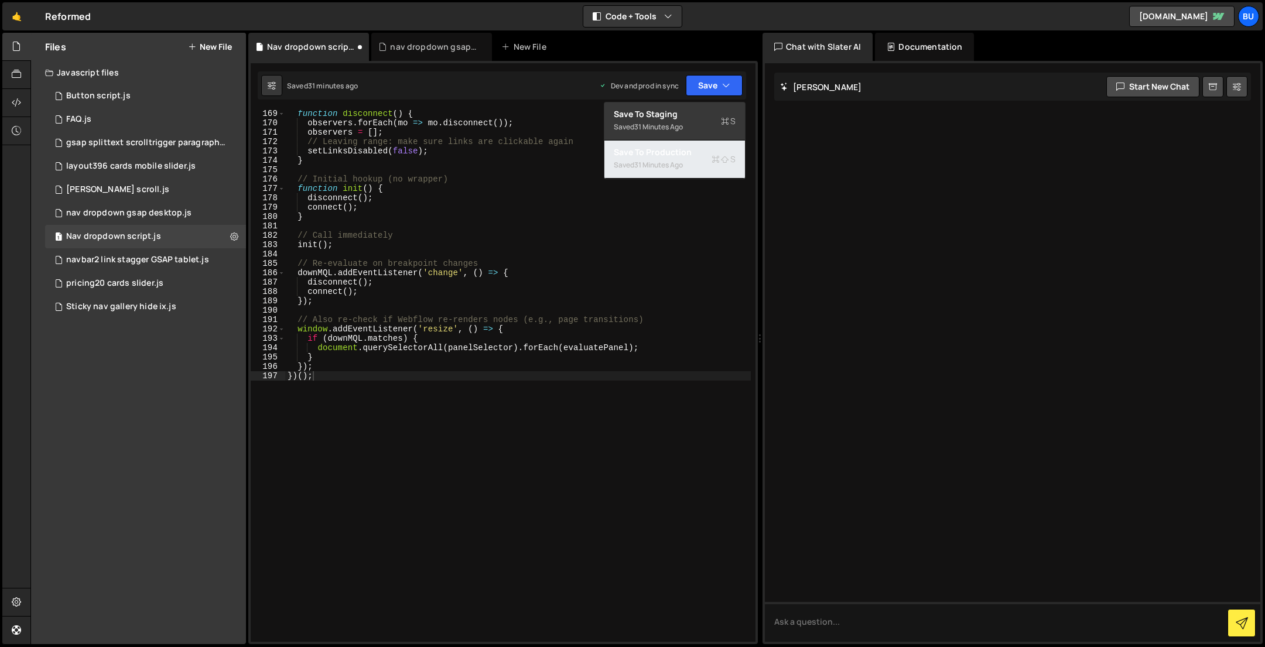
click at [663, 153] on div "Save to Production S" at bounding box center [675, 152] width 122 height 12
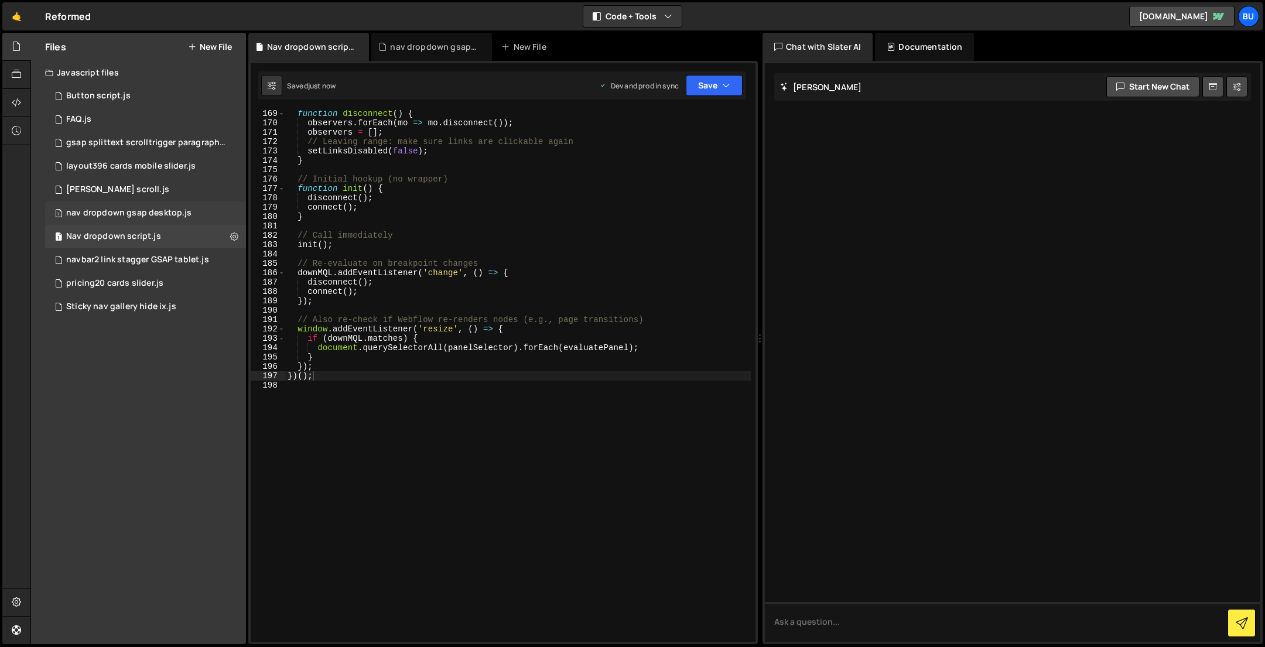
click at [119, 214] on div "nav dropdown gsap desktop.js" at bounding box center [128, 213] width 125 height 11
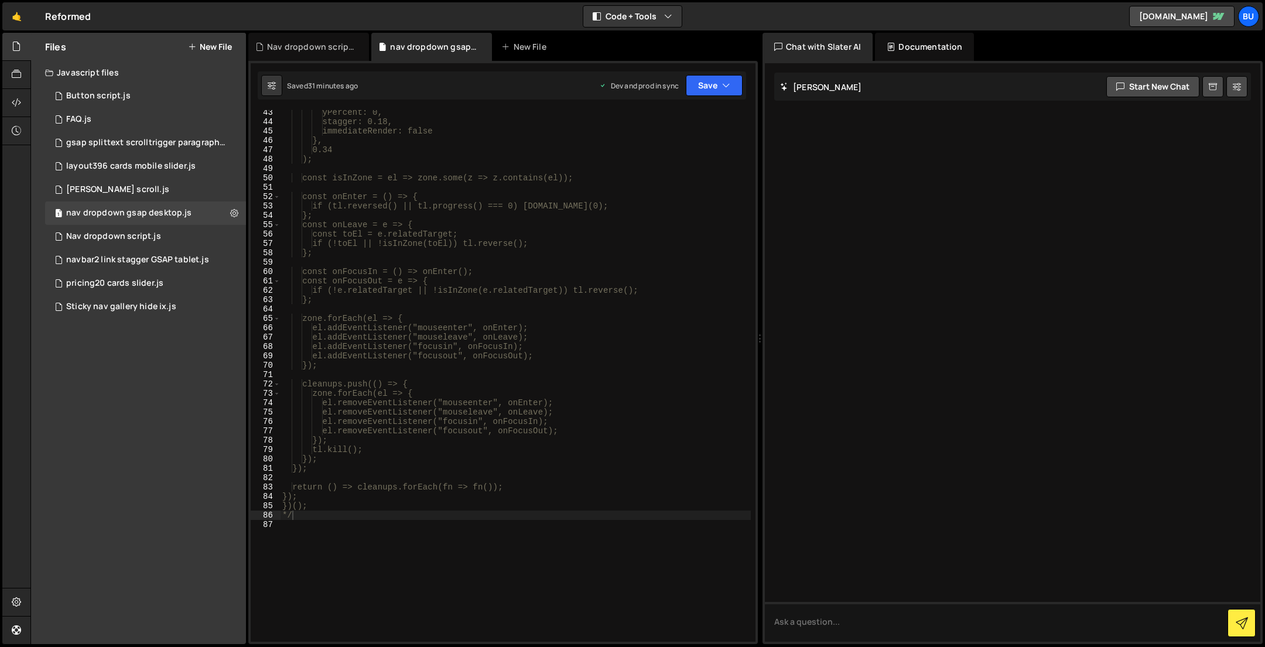
scroll to position [545, 0]
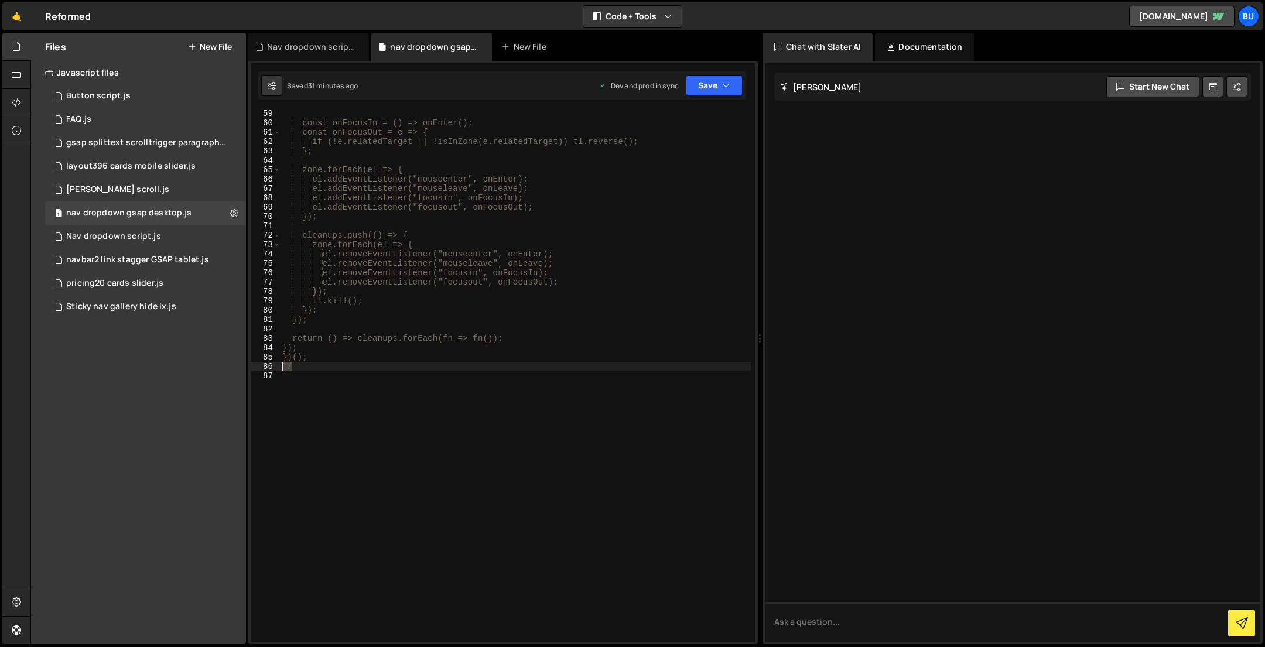
drag, startPoint x: 303, startPoint y: 371, endPoint x: 261, endPoint y: 369, distance: 41.6
click at [261, 369] on div "*/ 59 60 61 62 63 64 65 66 67 68 69 70 71 72 73 74 75 76 77 78 79 80 81 82 83 8…" at bounding box center [503, 376] width 505 height 532
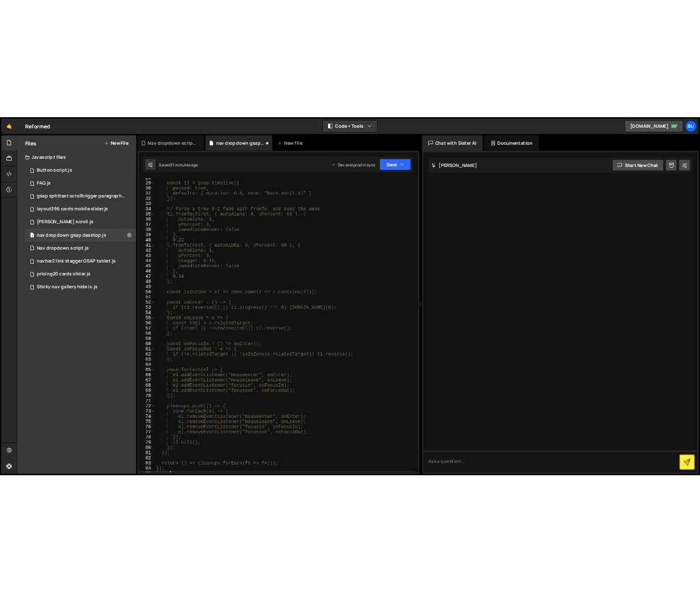
scroll to position [0, 0]
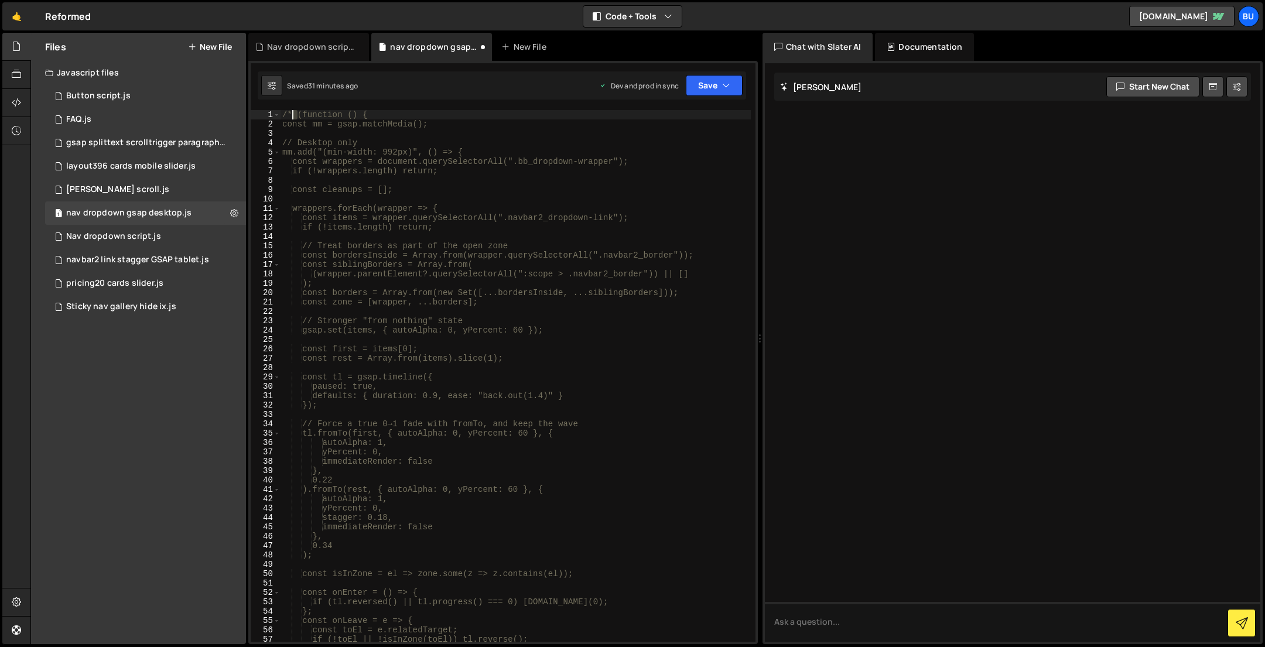
drag, startPoint x: 287, startPoint y: 115, endPoint x: 253, endPoint y: 113, distance: 34.0
click at [253, 113] on div "})(); 1 2 3 4 5 6 7 8 9 10 11 12 13 14 15 16 17 18 19 20 21 22 23 24 25 26 27 2…" at bounding box center [503, 376] width 505 height 532
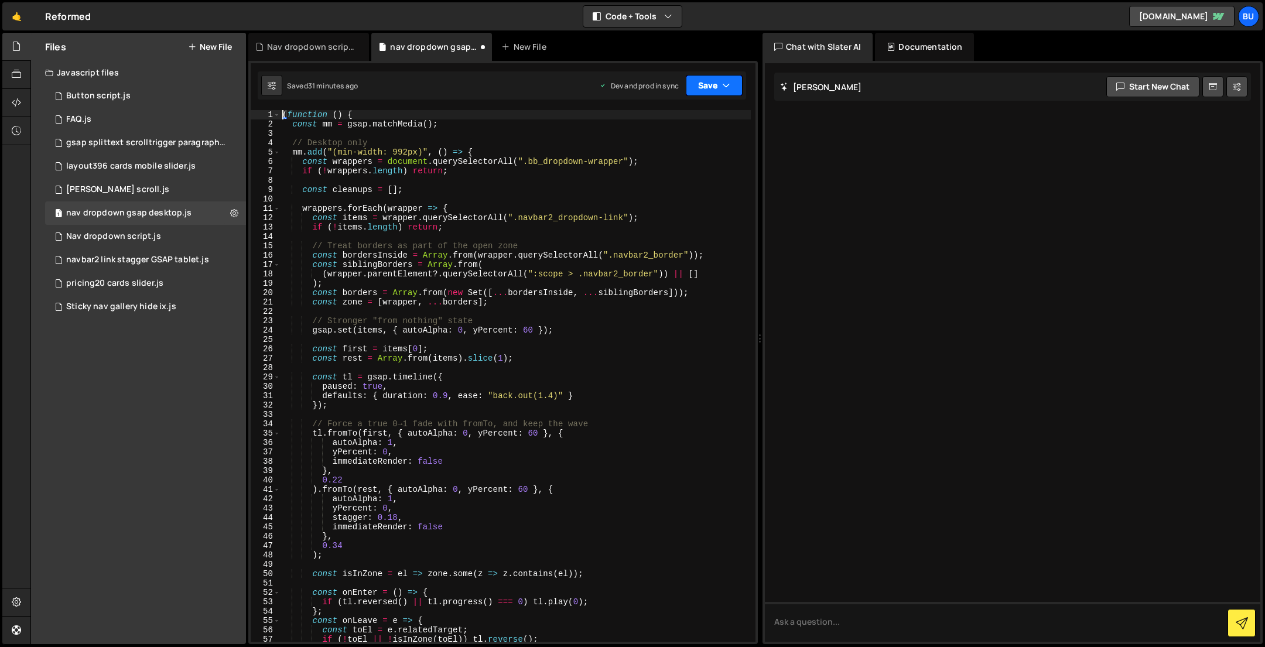
click at [700, 91] on button "Save" at bounding box center [714, 85] width 57 height 21
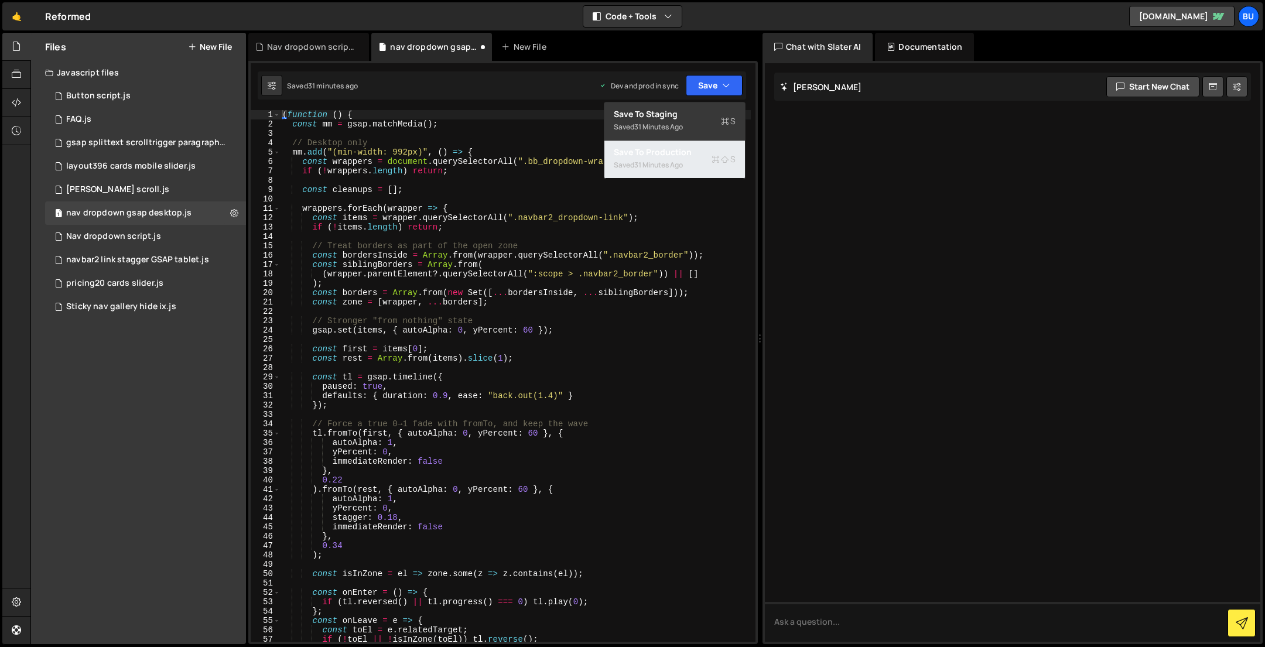
click at [665, 154] on div "Save to Production S" at bounding box center [675, 152] width 122 height 12
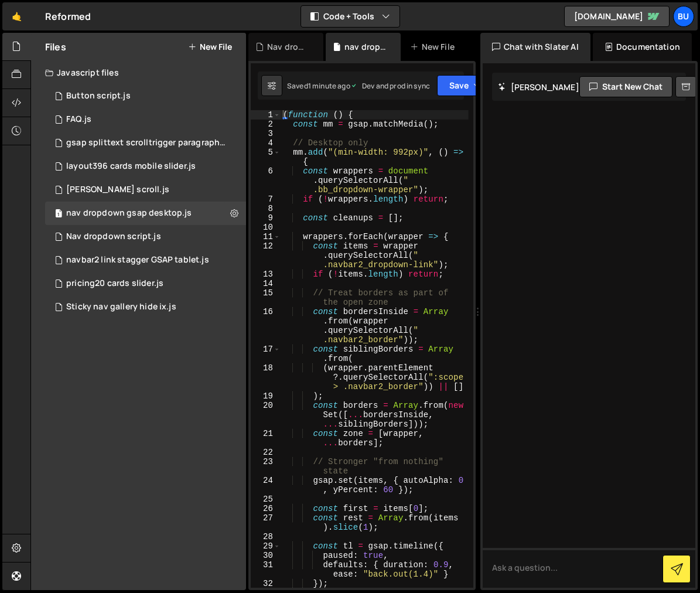
type textarea "const wrappers = document.querySelectorAll(".bb_dropdown-wrapper");"
click at [371, 191] on div "( function ( ) { const mm = gsap . matchMedia ( ) ; // Desktop only mm . add ( …" at bounding box center [374, 358] width 188 height 496
click at [143, 241] on div "Nav dropdown script.js" at bounding box center [113, 236] width 95 height 11
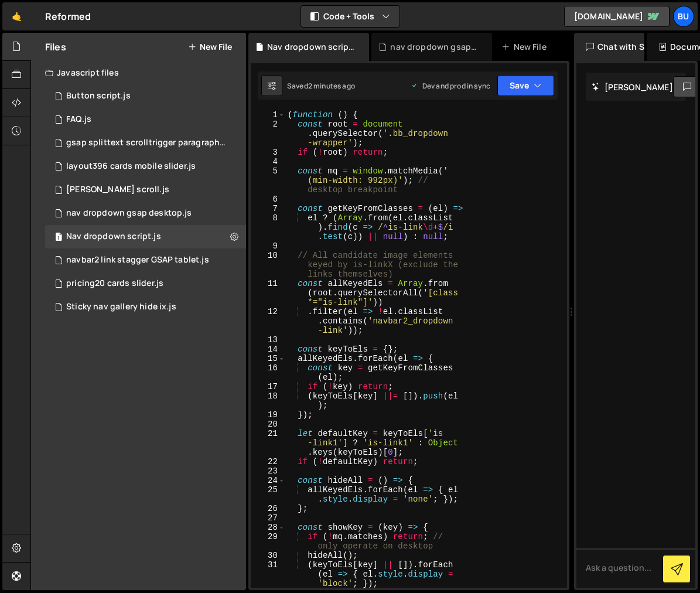
drag, startPoint x: 478, startPoint y: 192, endPoint x: 564, endPoint y: 187, distance: 86.8
click at [564, 187] on div "Files New File Javascript files 1 Button script.js 0 1 FAQ.js 0 1 gsap splittex…" at bounding box center [364, 311] width 669 height 557
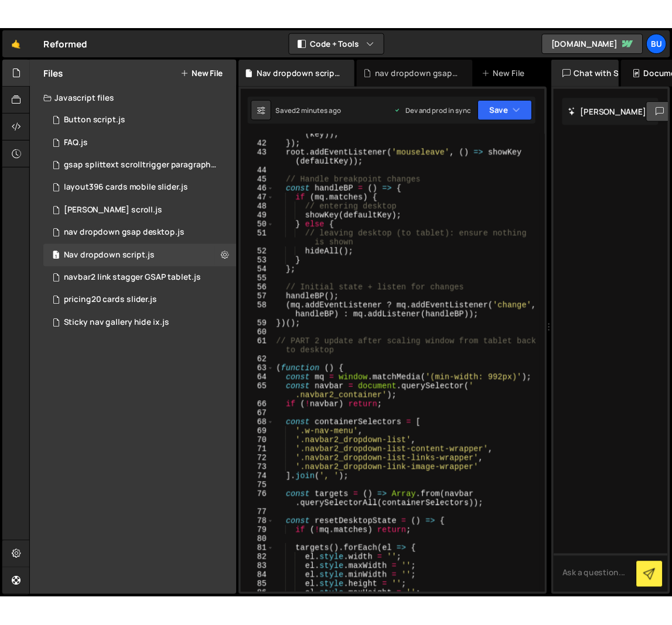
scroll to position [511, 0]
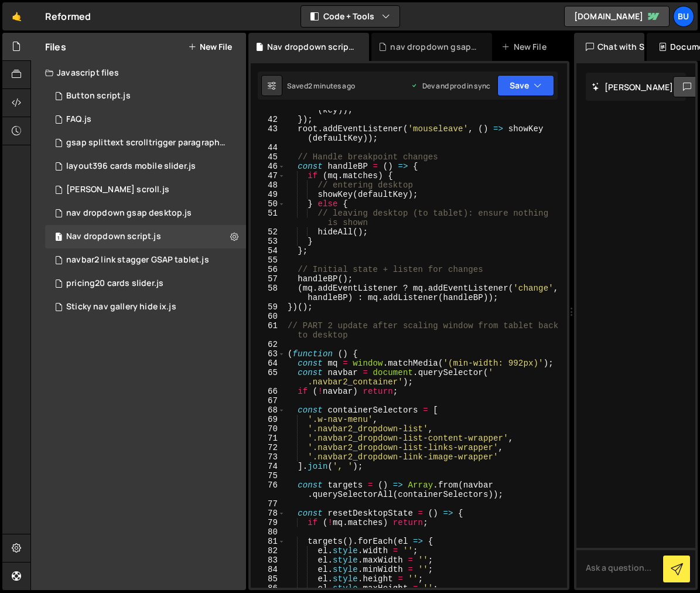
click at [454, 207] on div "link . addEventListener ( 'mouseenter' , ( ) => showKey ( key )) ; }) ; root . …" at bounding box center [423, 348] width 277 height 505
click at [413, 220] on div "link . addEventListener ( 'mouseenter' , ( ) => showKey ( key )) ; }) ; root . …" at bounding box center [423, 348] width 277 height 505
type textarea "})();"
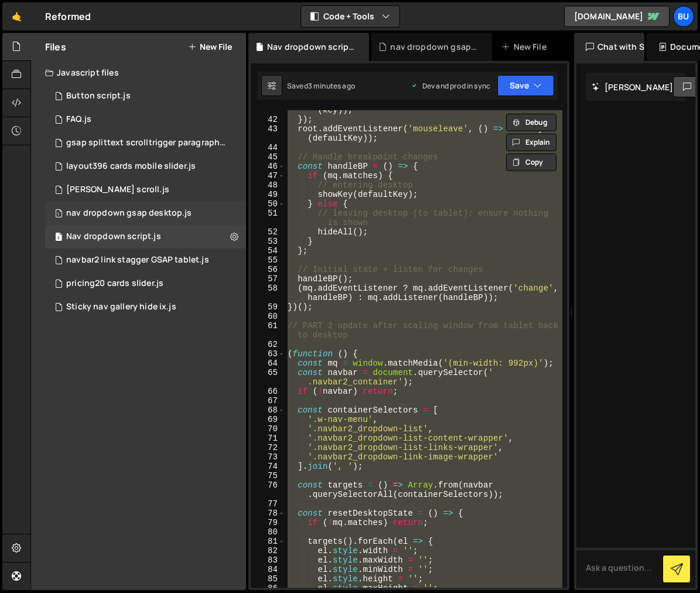
click at [136, 213] on div "nav dropdown gsap desktop.js" at bounding box center [128, 213] width 125 height 11
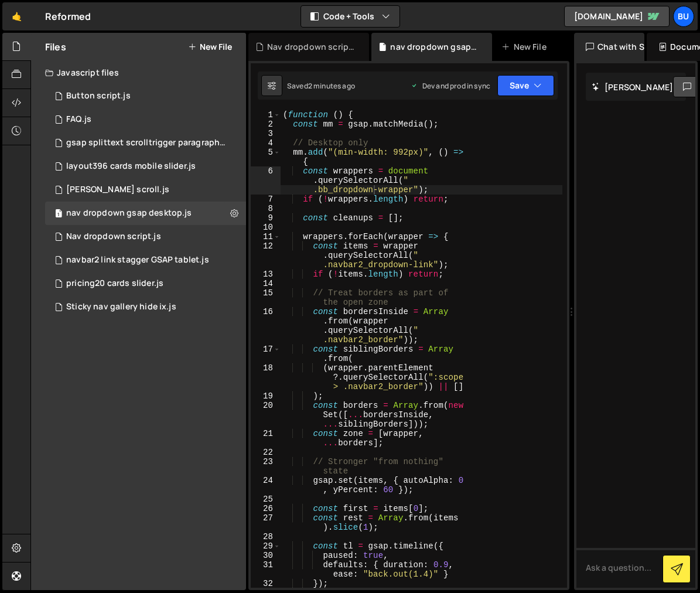
click at [379, 218] on div "( function ( ) { const mm = gsap . matchMedia ( ) ; // Desktop only mm . add ( …" at bounding box center [421, 358] width 282 height 496
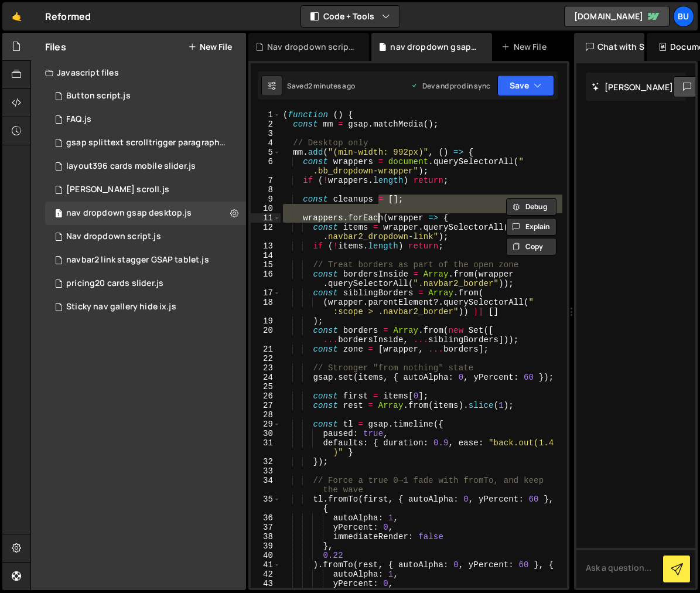
click at [394, 229] on div "( function ( ) { const mm = gsap . matchMedia ( ) ; // Desktop only mm . add ( …" at bounding box center [421, 358] width 282 height 496
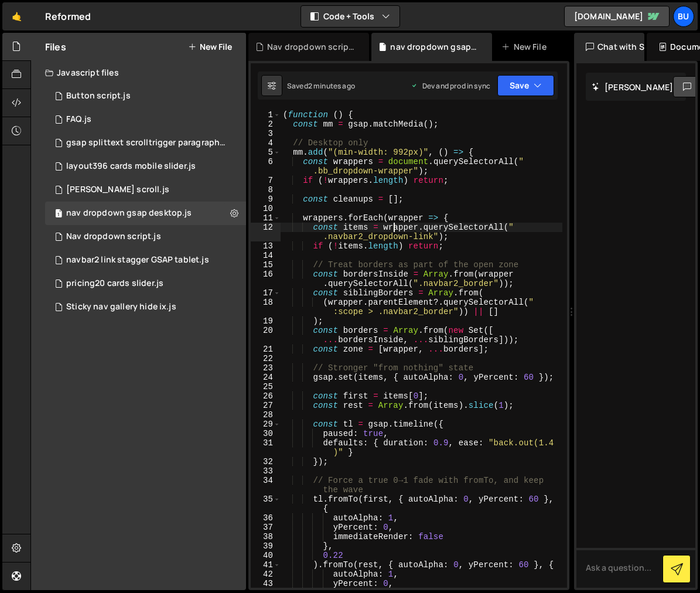
type textarea "})();"
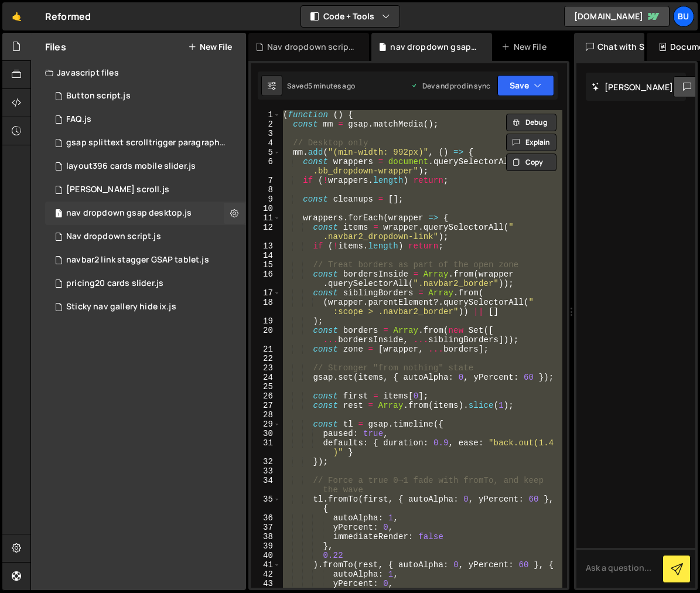
click at [157, 210] on div "nav dropdown gsap desktop.js" at bounding box center [128, 213] width 125 height 11
click at [241, 212] on button at bounding box center [234, 213] width 21 height 21
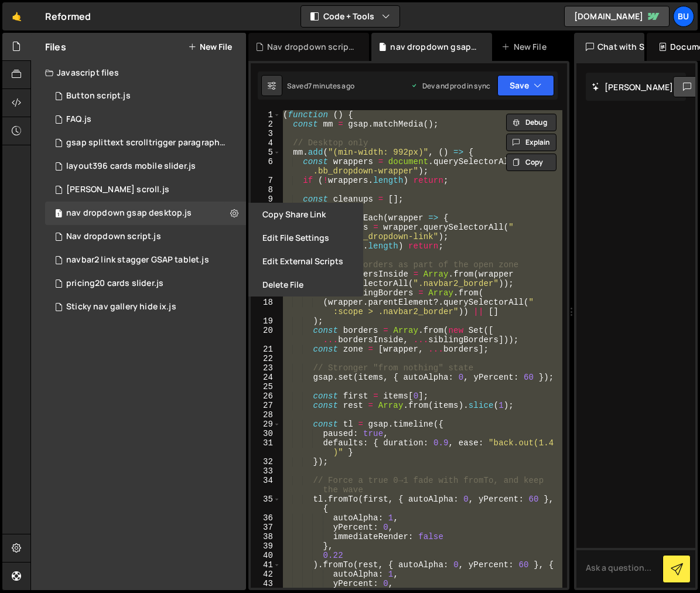
click at [186, 413] on div "Files New File Javascript files 1 Button script.js 0 1 FAQ.js 0 1 gsap splittex…" at bounding box center [138, 311] width 215 height 557
click at [532, 193] on div "( function ( ) { const mm = gsap . matchMedia ( ) ; // Desktop only mm . add ( …" at bounding box center [421, 348] width 282 height 477
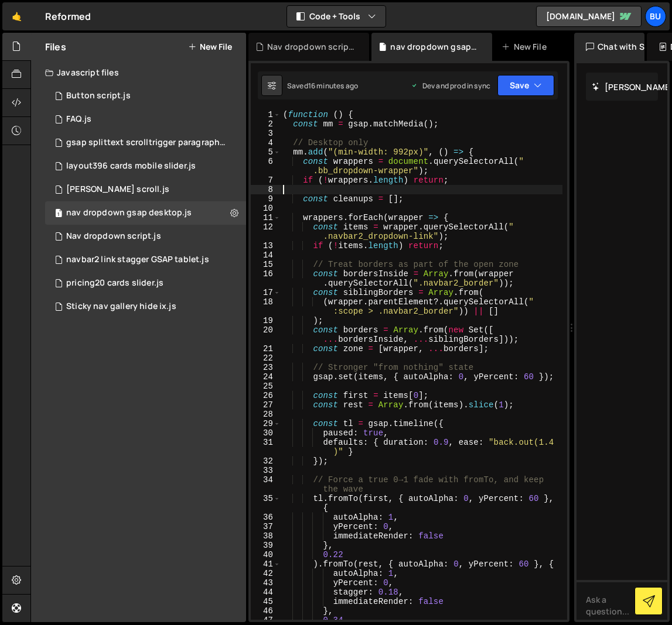
click at [395, 260] on div "( function ( ) { const mm = gsap . matchMedia ( ) ; // Desktop only mm . add ( …" at bounding box center [421, 374] width 282 height 529
type textarea "// Treat borders as part of the open zone"
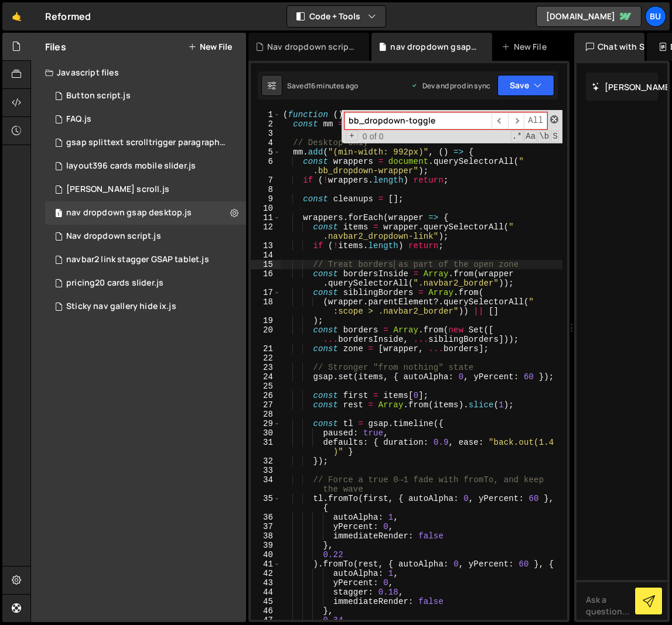
type input "bb_dropdown-toggle"
click at [553, 119] on span at bounding box center [554, 119] width 8 height 8
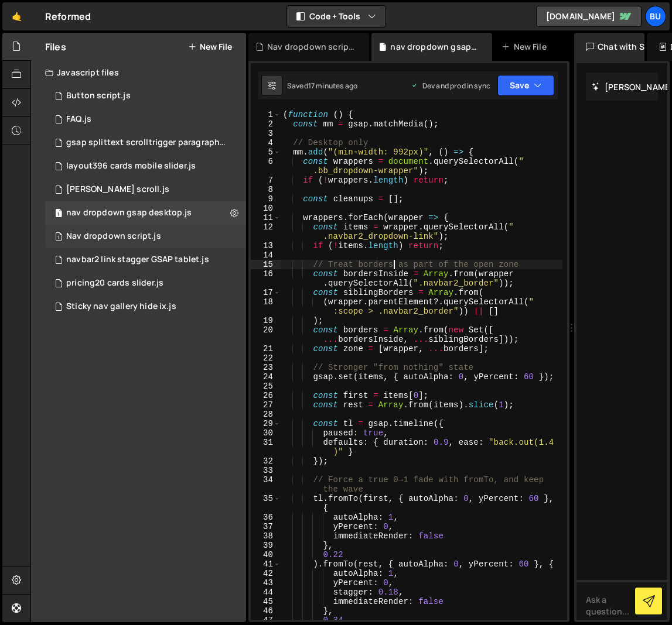
click at [143, 241] on div "Nav dropdown script.js" at bounding box center [113, 236] width 95 height 11
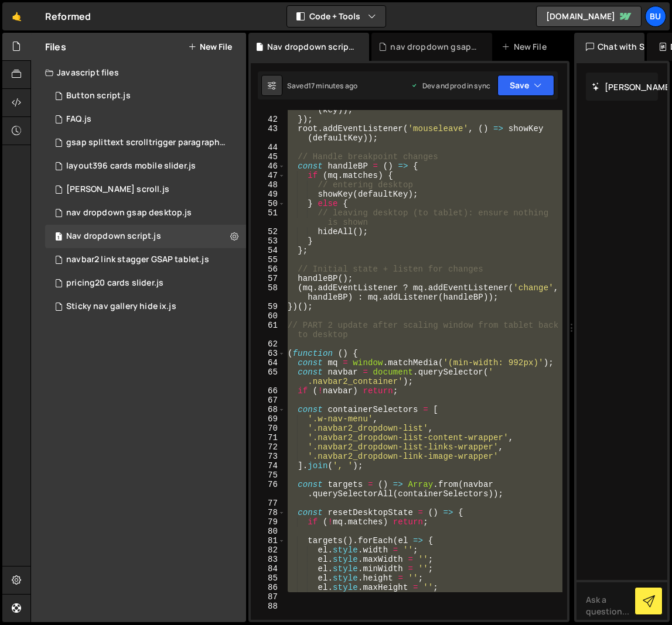
click at [400, 193] on div "link . addEventListener ( 'mouseenter' , ( ) => showKey ( key )) ; }) ; root . …" at bounding box center [423, 365] width 277 height 510
type textarea "showKey(defaultKey);"
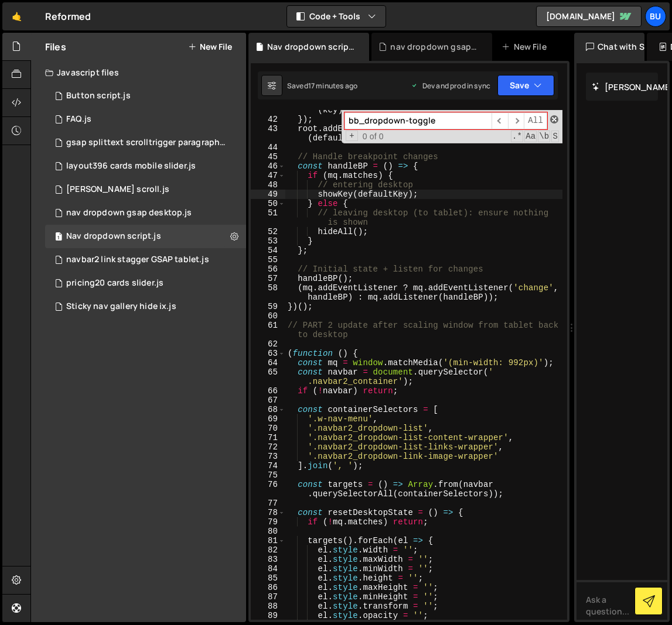
type input "bb_dropdown-toggle"
click at [556, 117] on span at bounding box center [554, 119] width 8 height 8
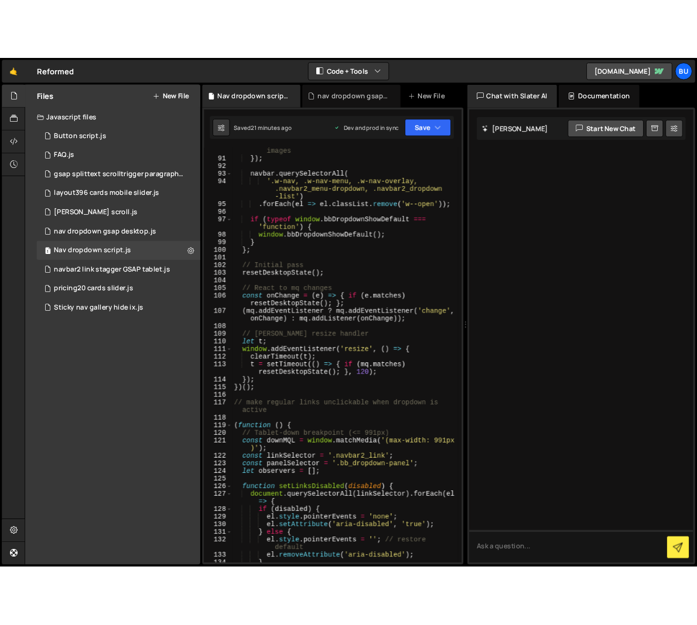
scroll to position [1032, 0]
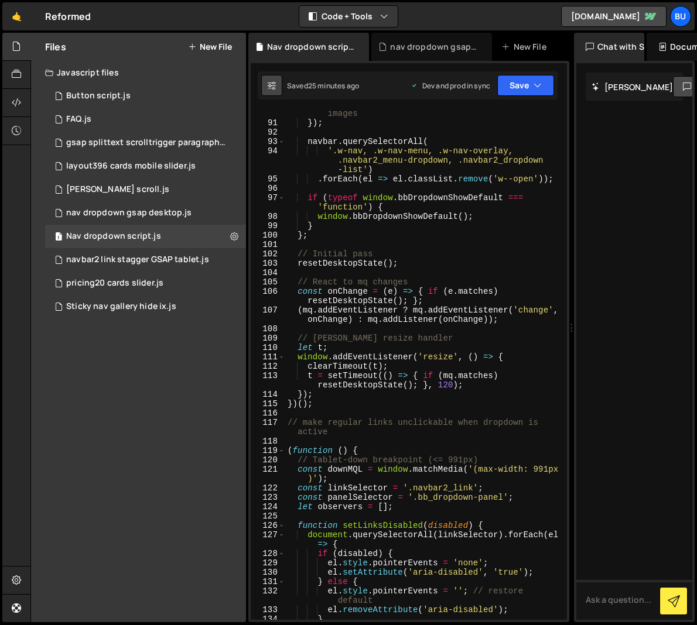
click at [274, 85] on icon at bounding box center [272, 86] width 8 height 12
select select "editor"
select select "ace/theme/monokai"
type input "14"
checkbox input "true"
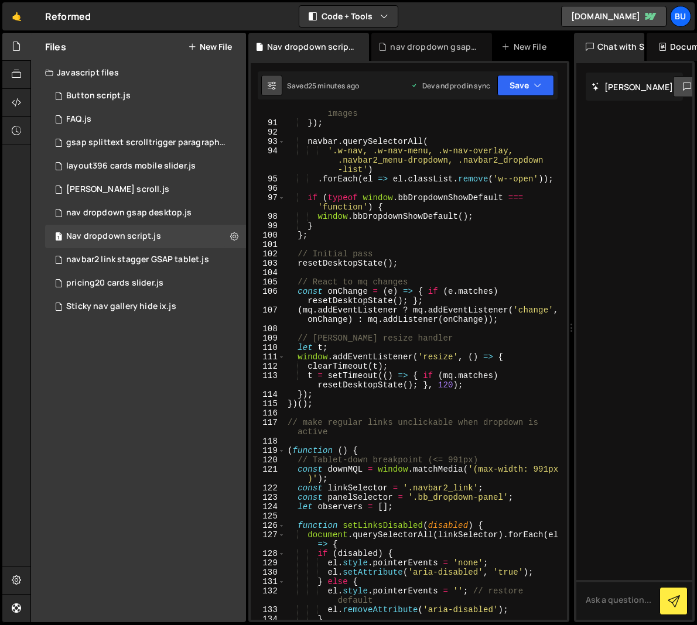
checkbox input "true"
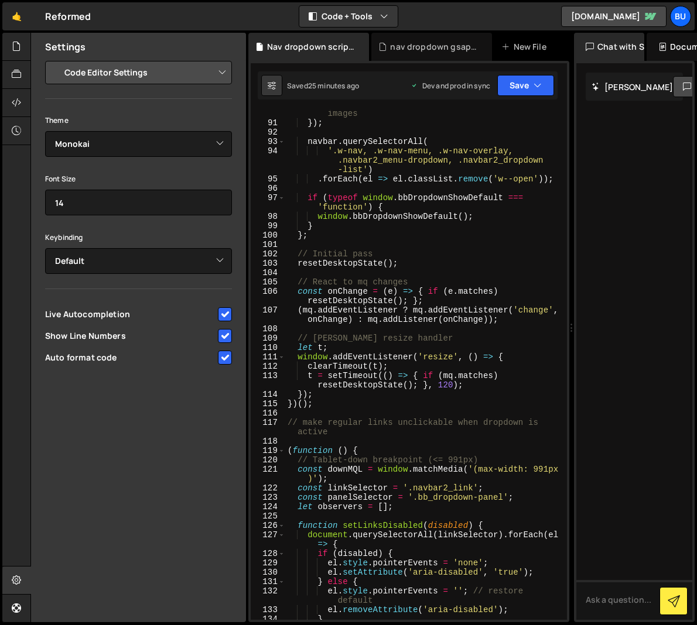
type textarea "'.w-nav, .w-nav-menu, .w-nav-overlay, .navbar2_menu-dropdown, .navbar2_dropdown…"
click at [365, 147] on div "el . style . display = '' ; // don't touch child images }) ; navbar . querySele…" at bounding box center [423, 369] width 277 height 538
click at [15, 46] on icon at bounding box center [16, 46] width 9 height 13
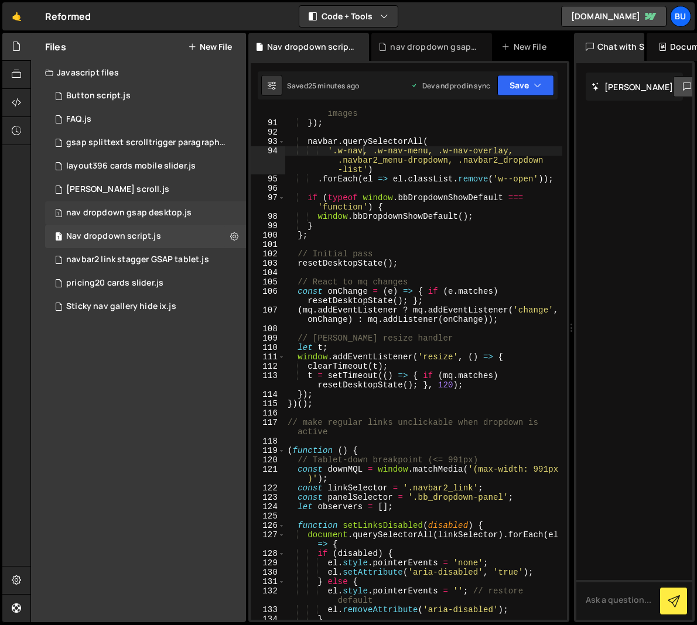
click at [157, 210] on div "nav dropdown gsap desktop.js" at bounding box center [128, 213] width 125 height 11
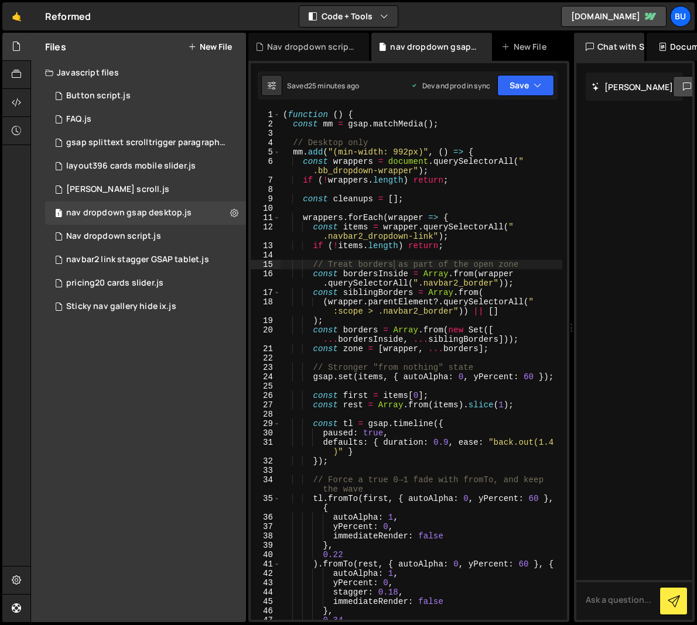
click at [408, 219] on div "( function ( ) { const mm = gsap . matchMedia ( ) ; // Desktop only mm . add ( …" at bounding box center [421, 374] width 282 height 529
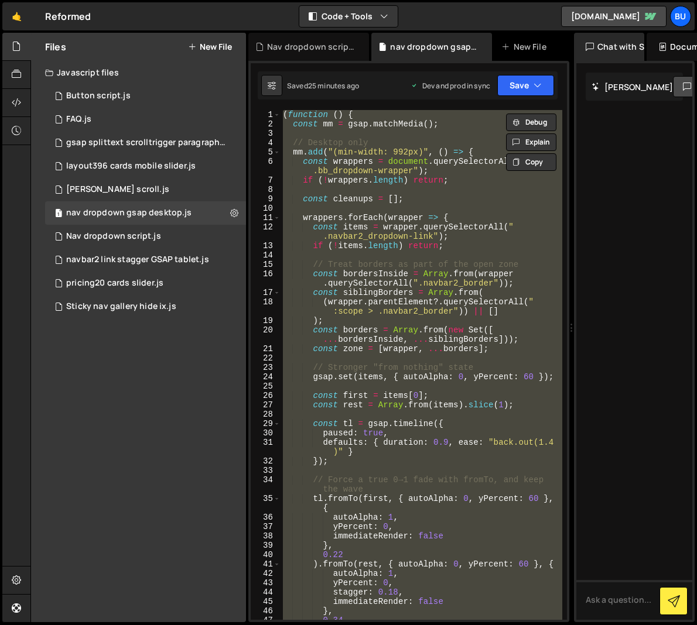
paste textarea
type textarea "})();"
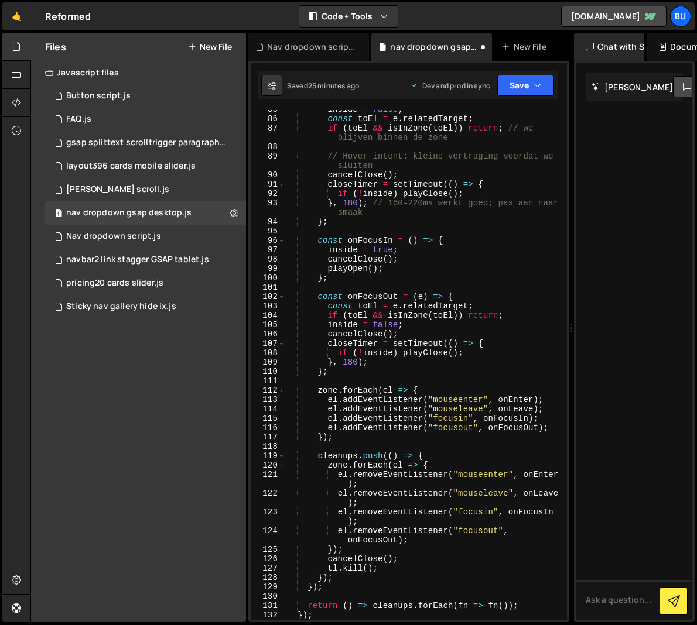
scroll to position [933, 0]
click at [112, 236] on div "Nav dropdown script.js" at bounding box center [113, 236] width 95 height 11
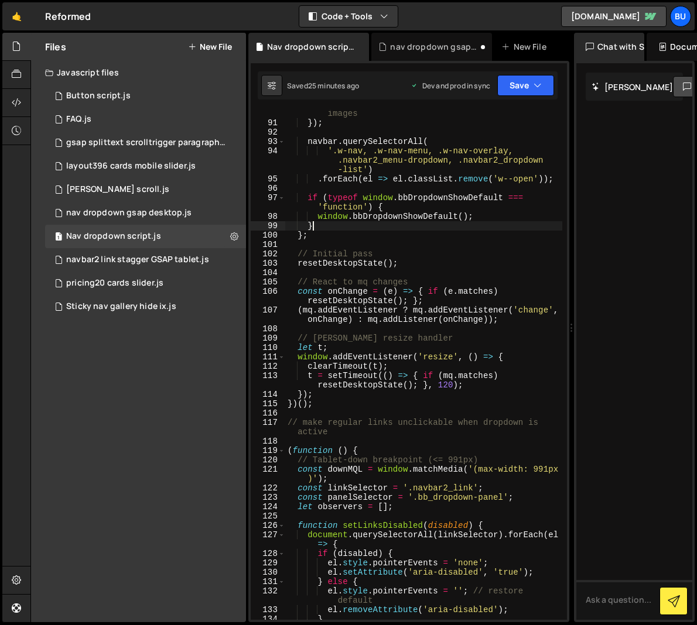
click at [401, 229] on div "el . style . display = '' ; // don't touch child images }) ; navbar . querySele…" at bounding box center [423, 369] width 277 height 538
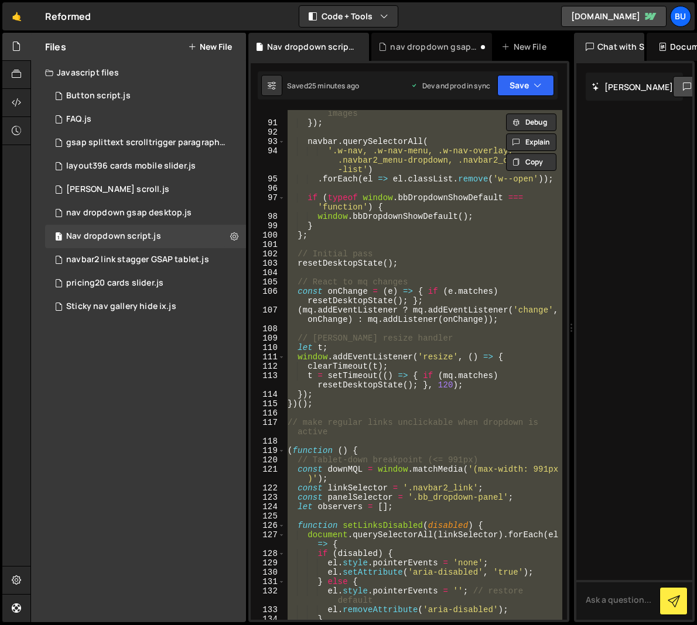
paste textarea
type textarea "})();"
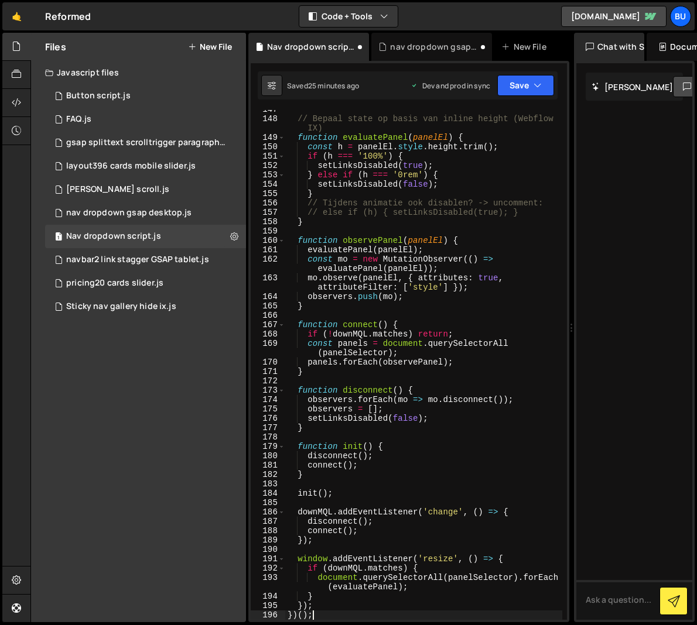
scroll to position [1663, 0]
click at [519, 88] on button "Save" at bounding box center [525, 85] width 57 height 21
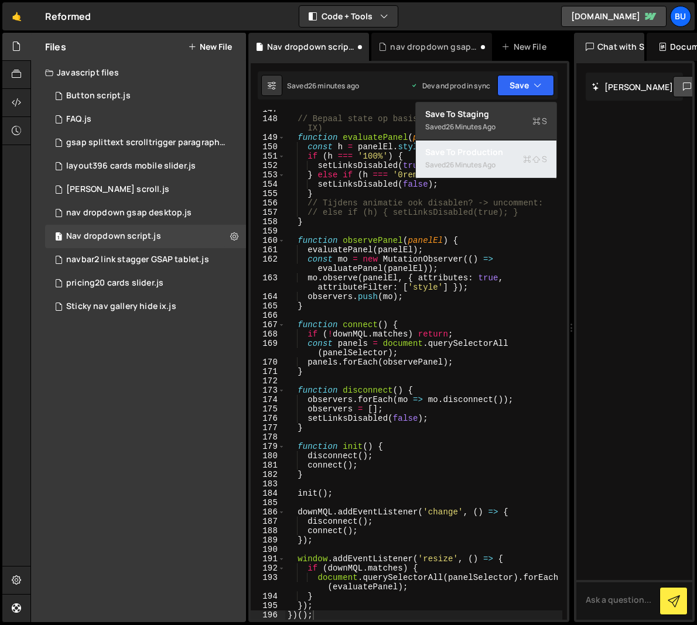
click at [498, 159] on div "Saved 26 minutes ago" at bounding box center [486, 165] width 122 height 14
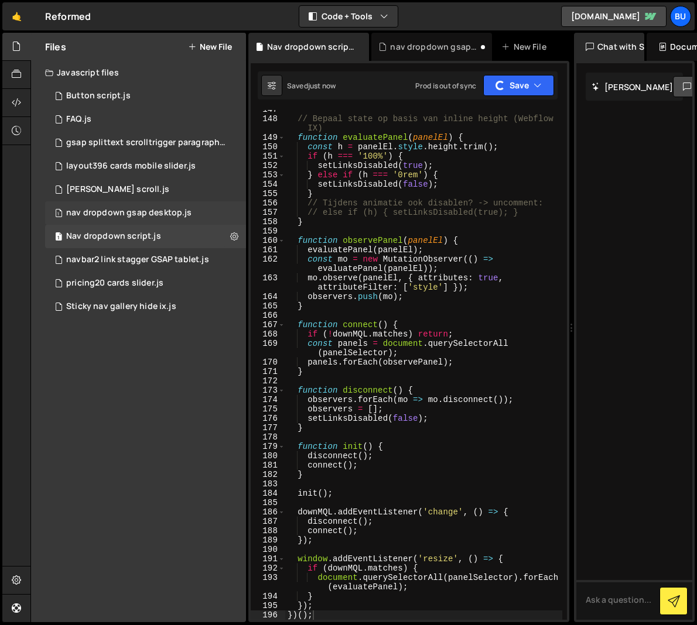
click at [160, 214] on div "nav dropdown gsap desktop.js" at bounding box center [128, 213] width 125 height 11
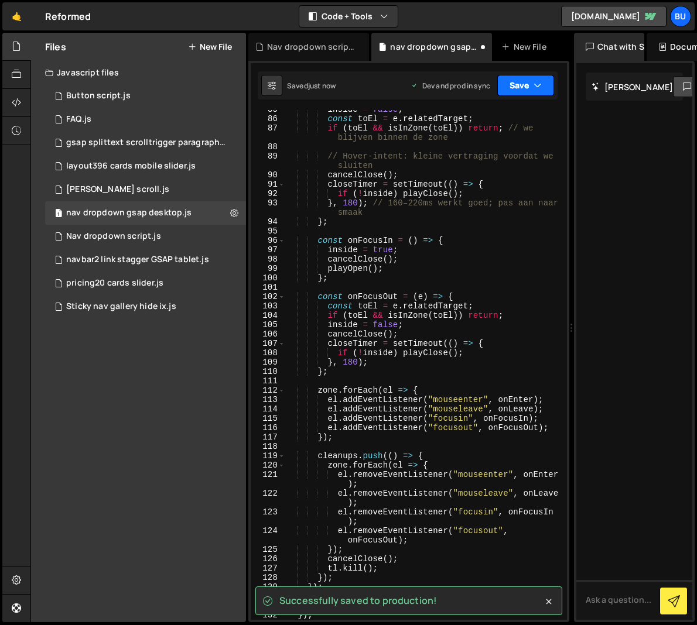
click at [527, 86] on button "Save" at bounding box center [525, 85] width 57 height 21
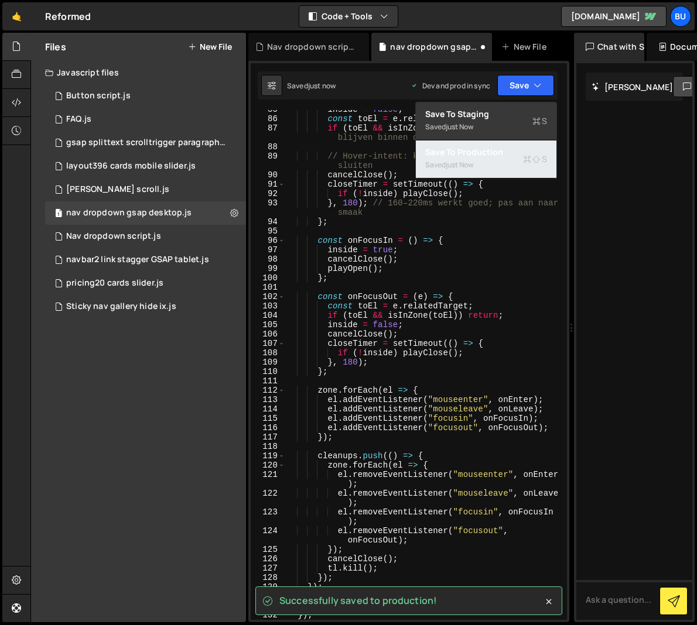
click at [492, 163] on div "Saved just now" at bounding box center [486, 165] width 122 height 14
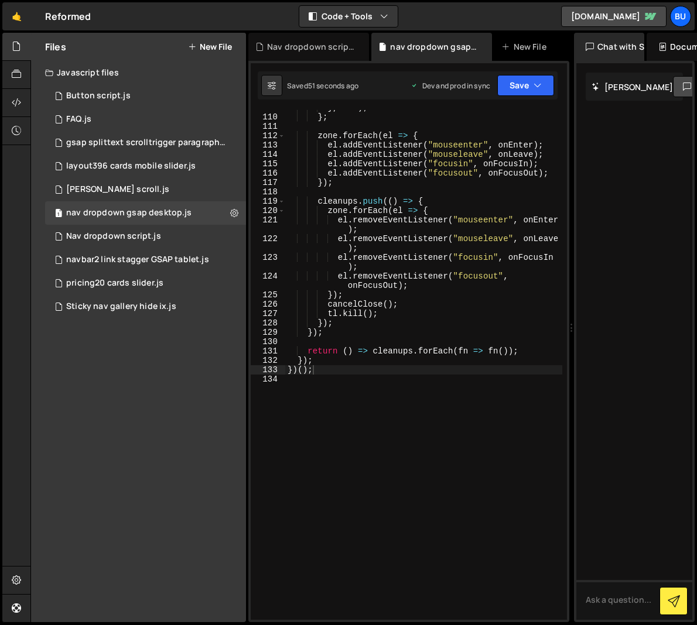
type textarea "}); })();"
click at [351, 193] on div "} , 180 ) ; } ; zone . forEach ( el => { el . addEventListener ( "mouseenter" ,…" at bounding box center [423, 365] width 277 height 510
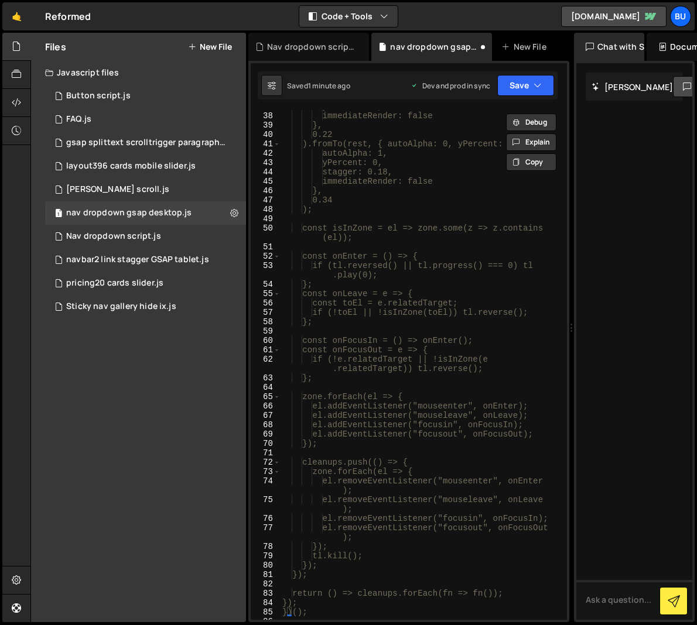
scroll to position [677, 0]
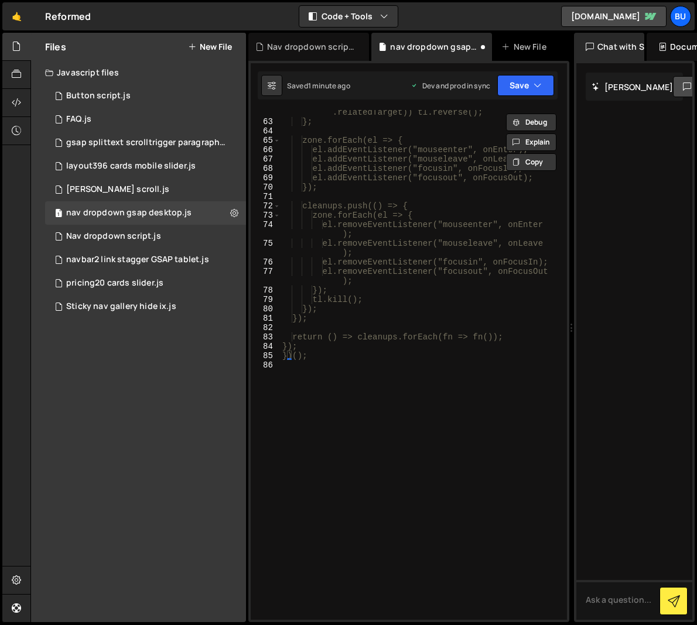
type textarea "(function () {"
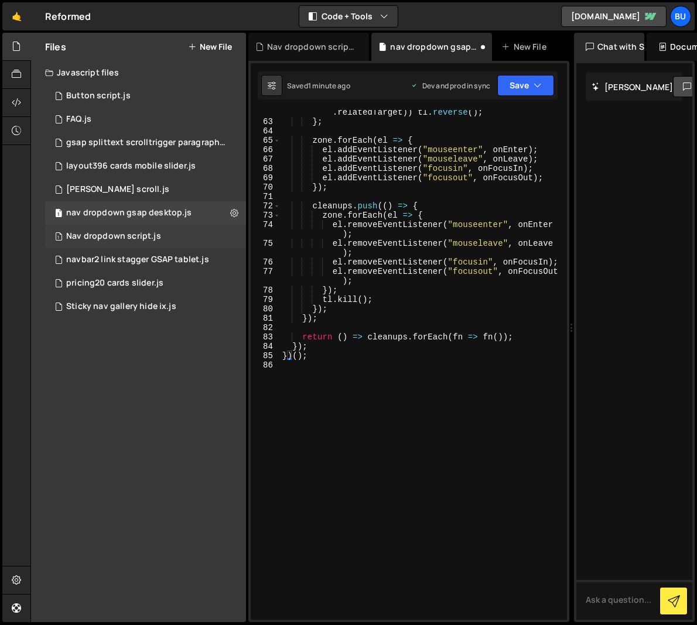
click at [152, 237] on div "Nav dropdown script.js" at bounding box center [113, 236] width 95 height 11
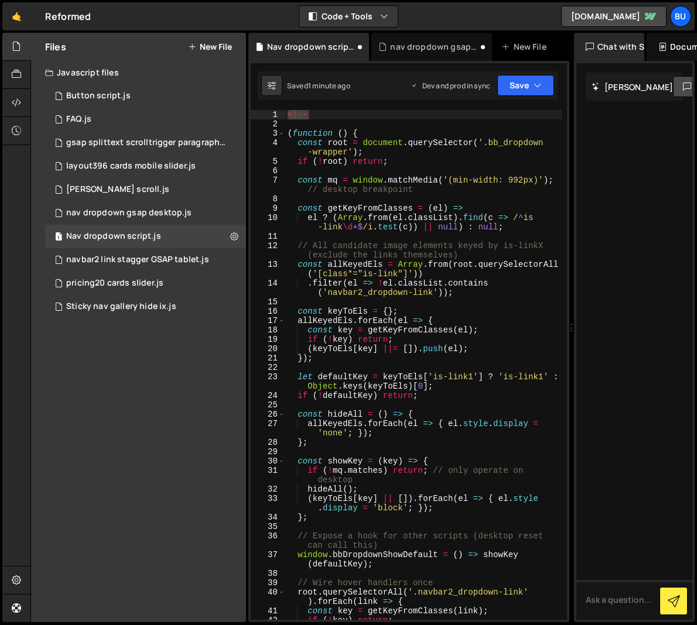
scroll to position [1989, 0]
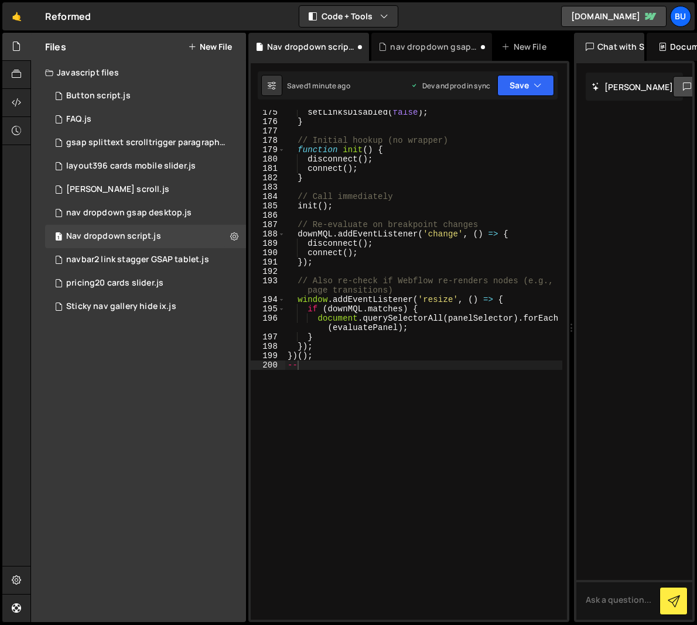
click at [351, 357] on div "setLinksDisabled ( false ) ; } // Initial hookup (no wrapper) function init ( )…" at bounding box center [423, 372] width 277 height 529
click at [324, 368] on div "setLinksDisabled ( false ) ; } // Initial hookup (no wrapper) function init ( )…" at bounding box center [423, 372] width 277 height 529
type textarea "-"
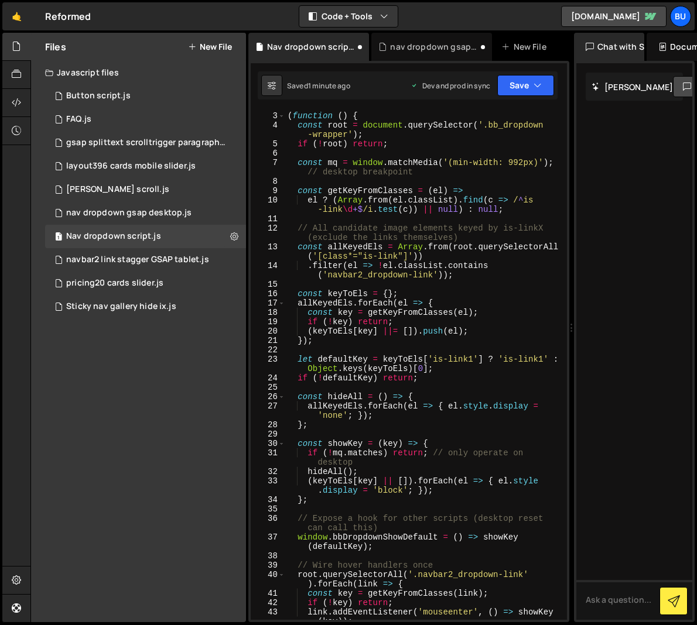
scroll to position [0, 0]
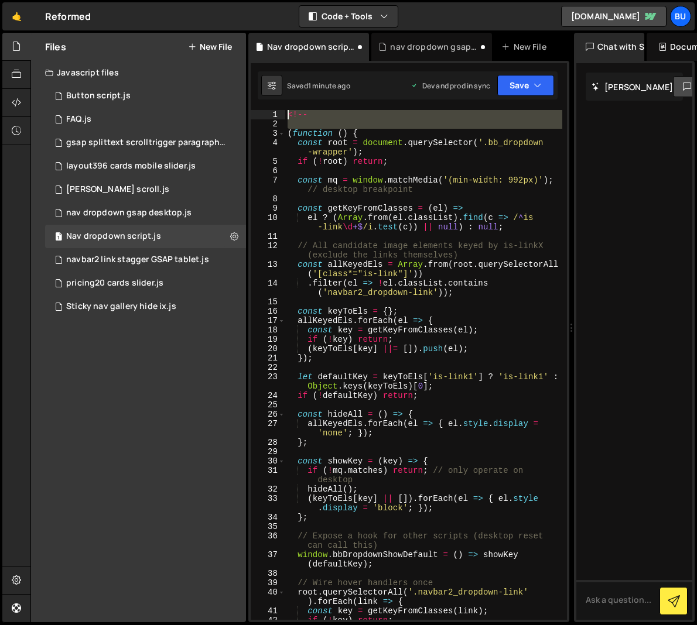
drag, startPoint x: 287, startPoint y: 132, endPoint x: 279, endPoint y: 104, distance: 28.6
click at [283, 105] on div "1 Type cmd + s to save your Javascript file. הההההההההההההההההההההההההההההההההה…" at bounding box center [408, 342] width 321 height 562
type textarea "(function () {"
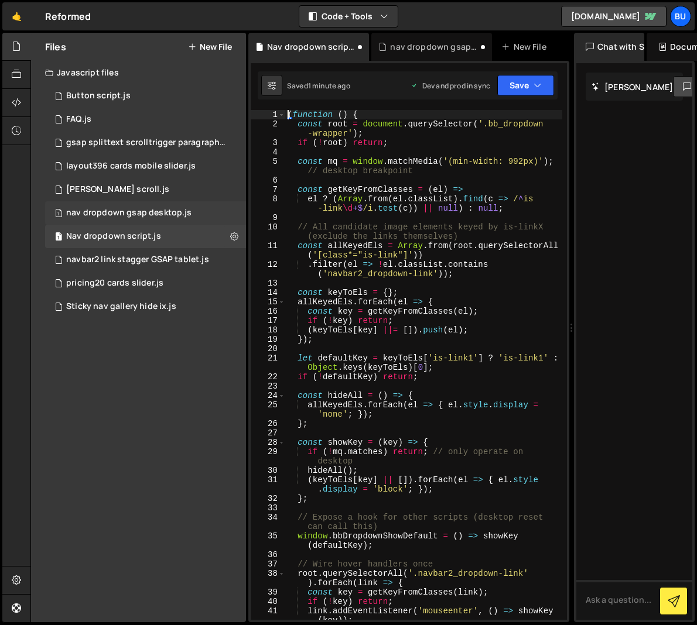
click at [155, 214] on div "nav dropdown gsap desktop.js" at bounding box center [128, 213] width 125 height 11
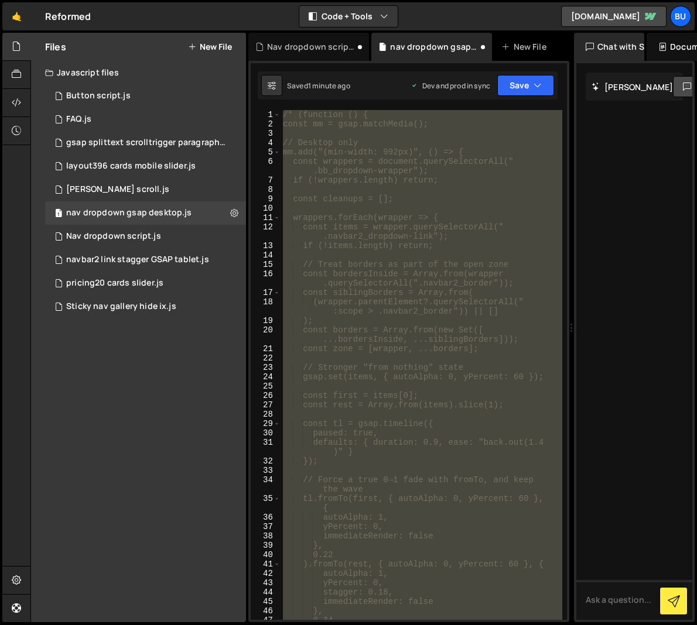
click at [297, 114] on div "/* (function () { const mm = gsap.matchMedia(); // Desktop only mm.add("(min-wi…" at bounding box center [421, 365] width 282 height 510
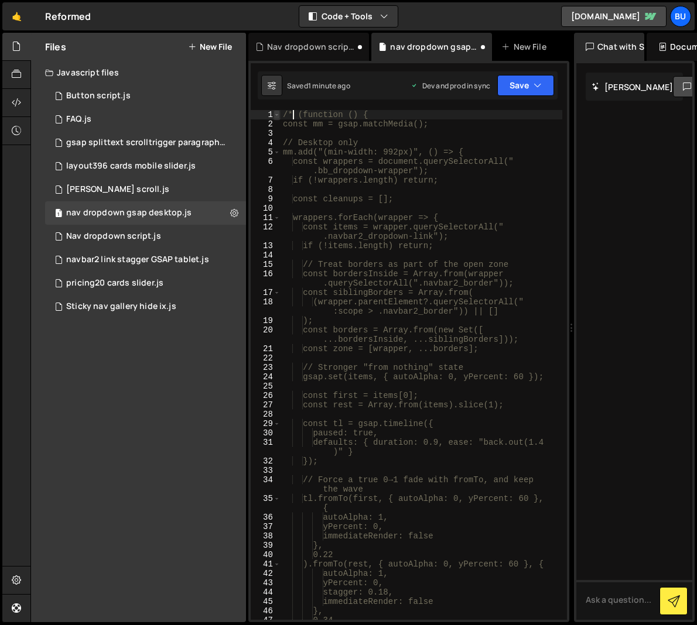
drag, startPoint x: 292, startPoint y: 116, endPoint x: 275, endPoint y: 115, distance: 17.0
click at [276, 115] on div "/* (function () { 1 2 3 4 5 6 7 8 9 10 11 12 13 14 15 16 17 18 19 20 21 22 23 2…" at bounding box center [409, 365] width 316 height 510
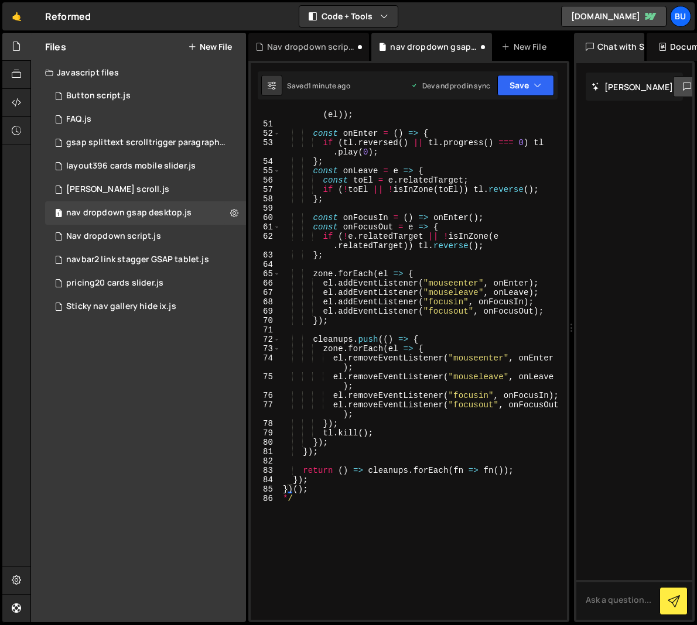
scroll to position [677, 0]
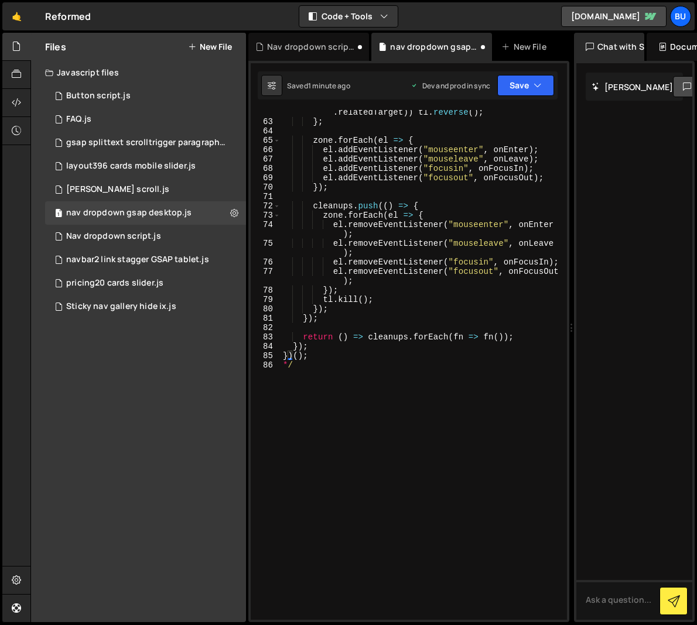
click at [296, 369] on div "if ( ! e . relatedTarget || ! isInZone ( e . relatedTarget )) tl . reverse ( ) …" at bounding box center [421, 367] width 282 height 538
type textarea "*"
type textarea "})();"
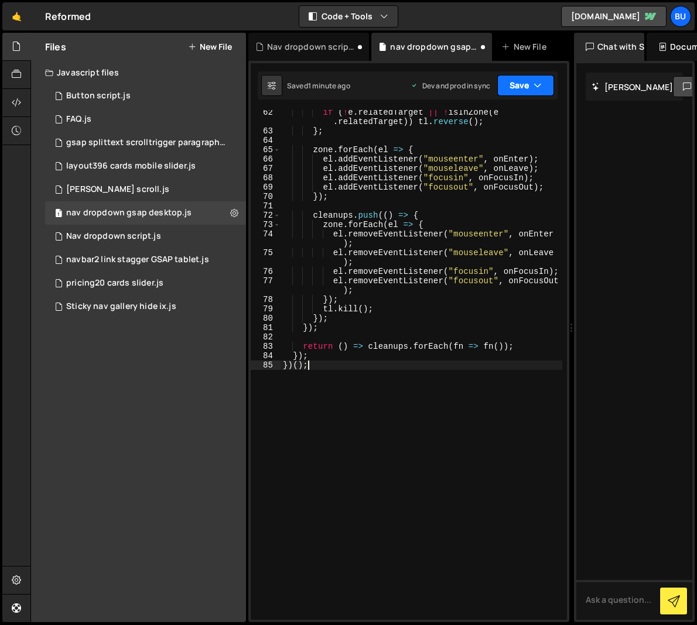
click at [519, 85] on button "Save" at bounding box center [525, 85] width 57 height 21
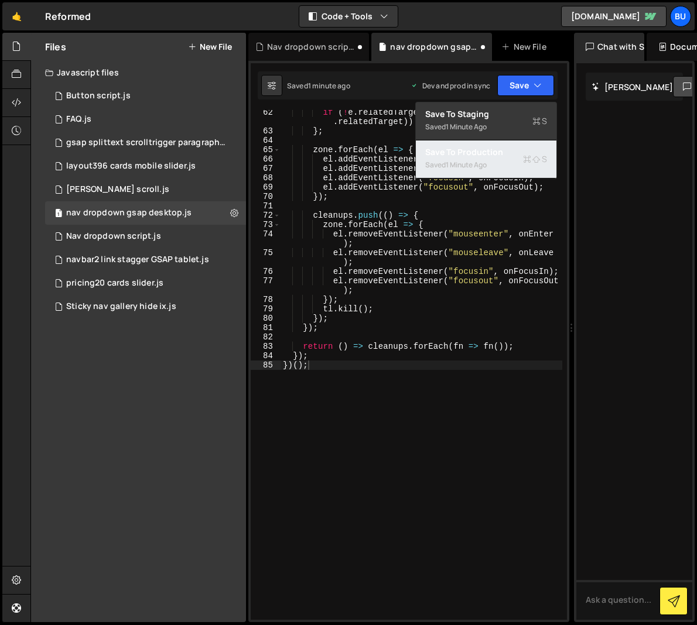
click at [501, 151] on div "Save to Production S" at bounding box center [486, 152] width 122 height 12
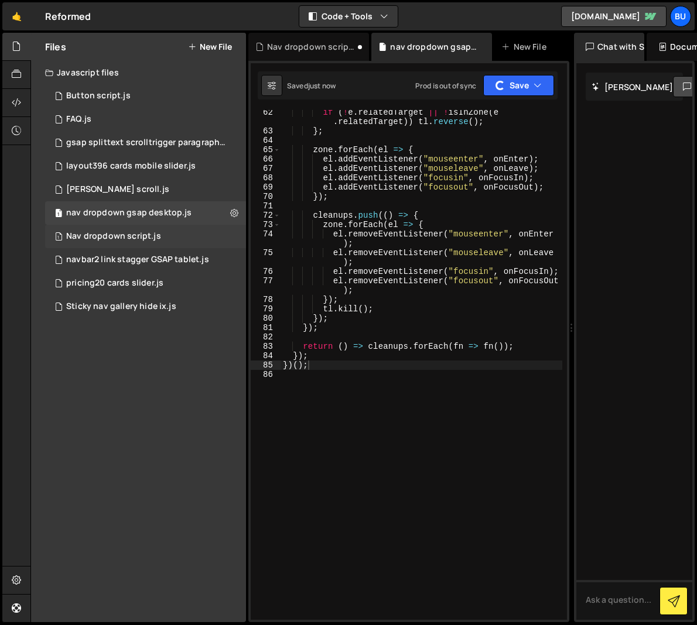
click at [148, 232] on div "Nav dropdown script.js" at bounding box center [113, 236] width 95 height 11
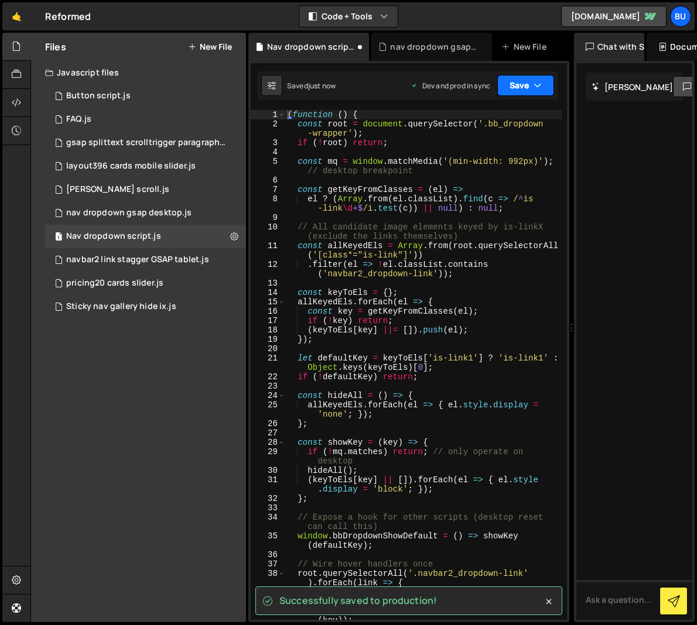
click at [516, 84] on button "Save" at bounding box center [525, 85] width 57 height 21
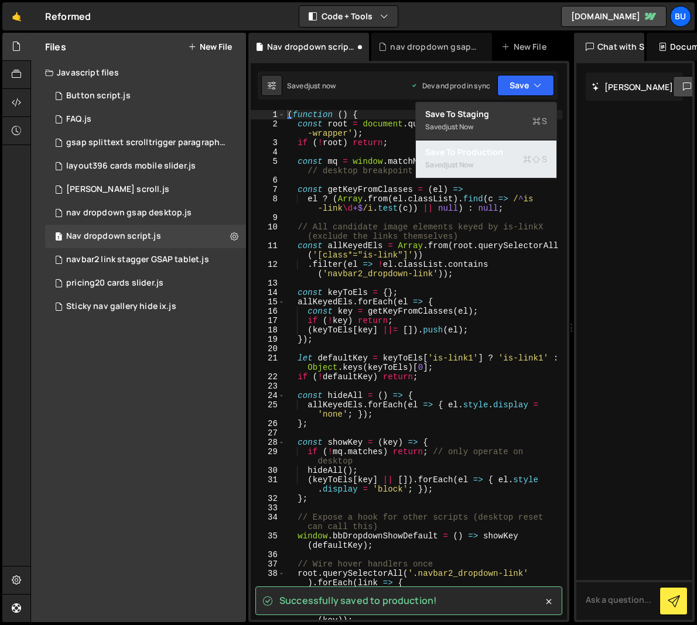
click at [503, 158] on div "Saved just now" at bounding box center [486, 165] width 122 height 14
